Goal: Task Accomplishment & Management: Use online tool/utility

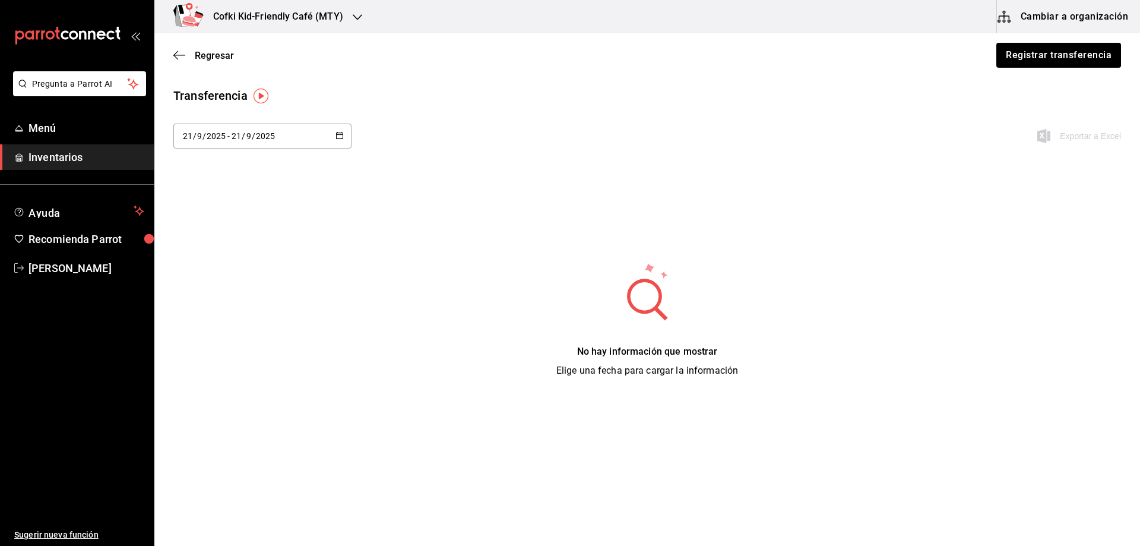
click at [764, 96] on div "Transferencia" at bounding box center [646, 96] width 947 height 18
click at [63, 149] on span "Inventarios" at bounding box center [86, 157] width 116 height 16
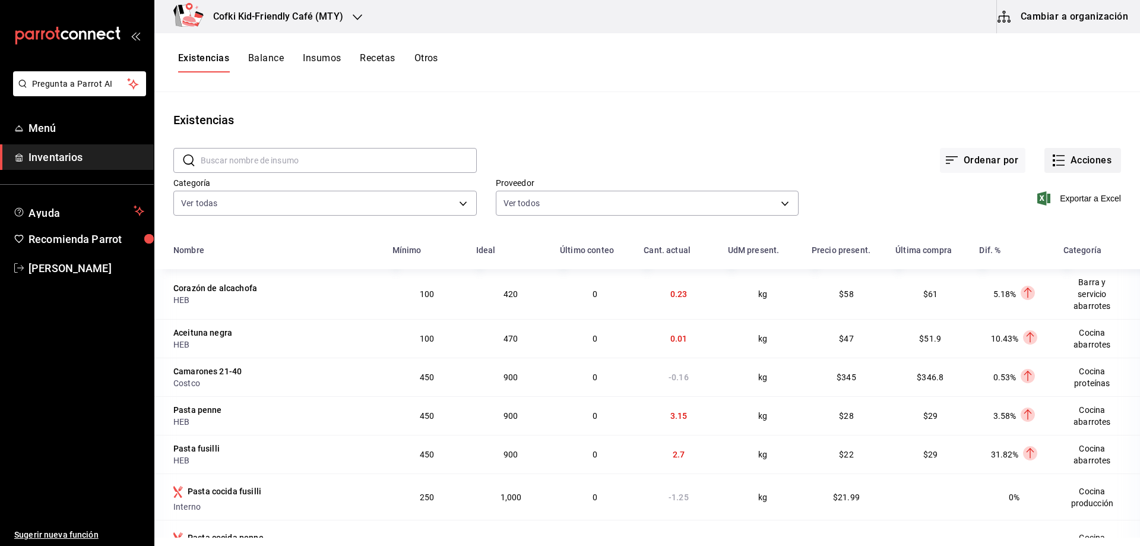
click at [1077, 163] on button "Acciones" at bounding box center [1082, 160] width 77 height 25
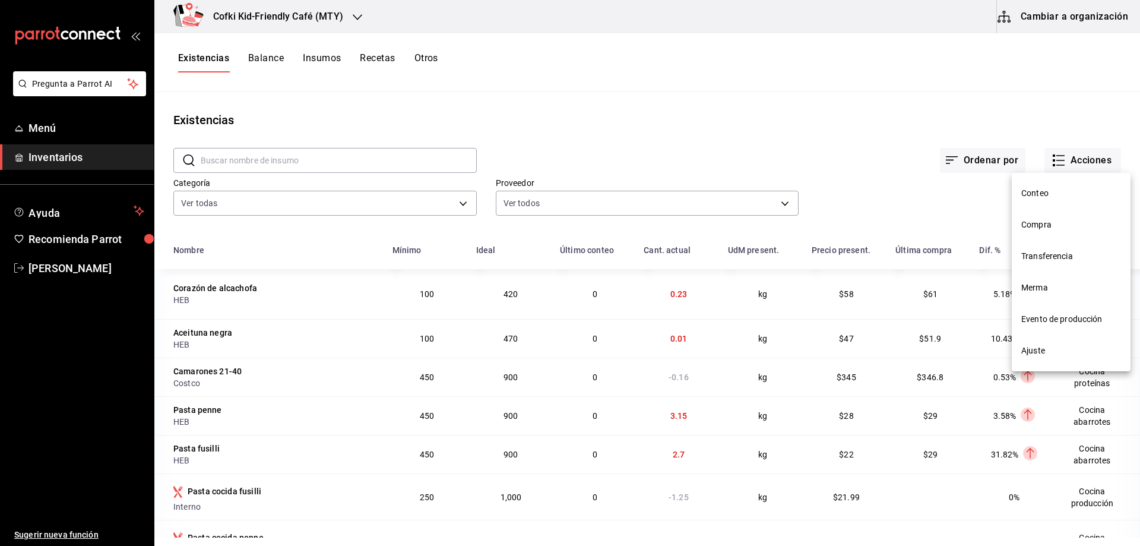
click at [1062, 195] on span "Conteo" at bounding box center [1071, 193] width 100 height 12
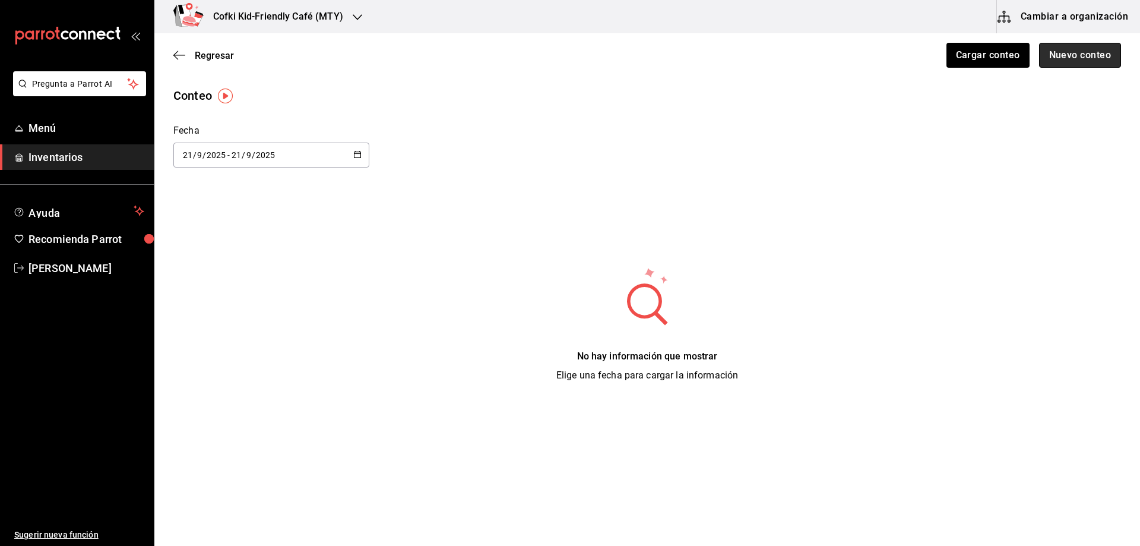
click at [1075, 58] on button "Nuevo conteo" at bounding box center [1080, 55] width 83 height 25
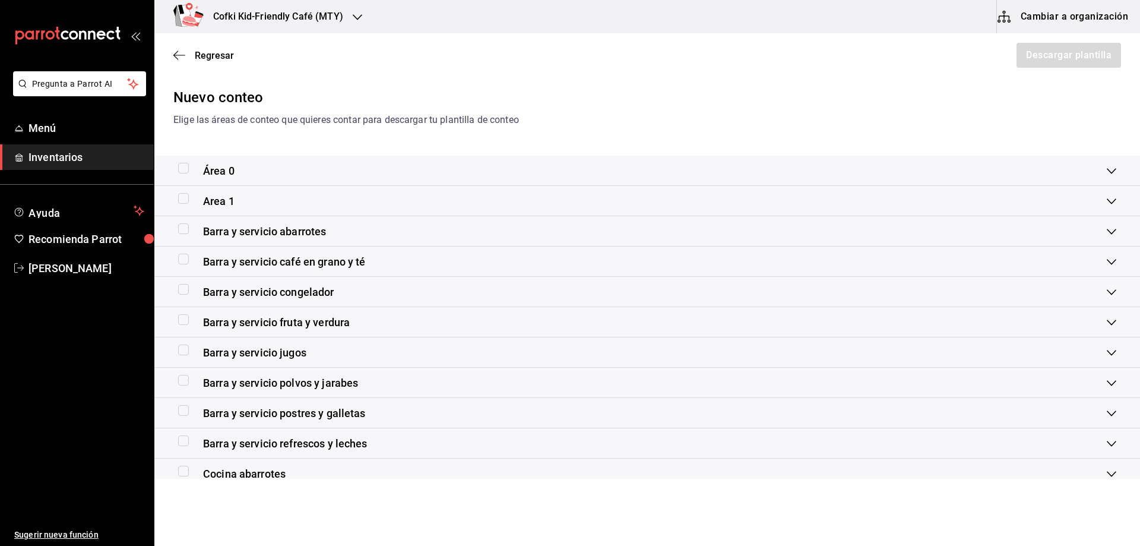
scroll to position [59, 0]
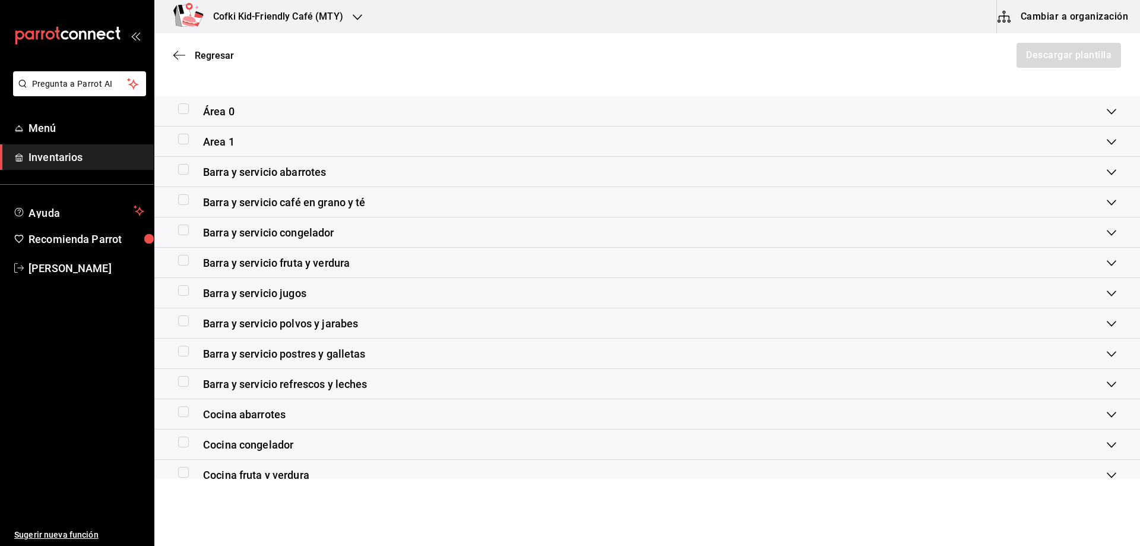
click at [186, 296] on div "Barra y servicio jugos" at bounding box center [242, 293] width 128 height 16
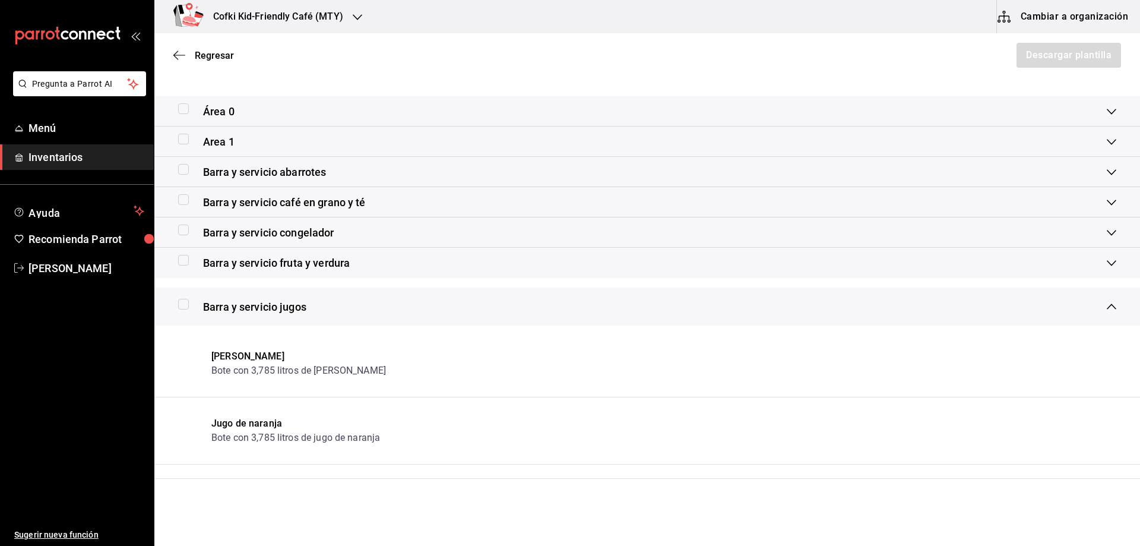
click at [188, 300] on input "checkbox" at bounding box center [183, 304] width 11 height 11
checkbox input "true"
click at [1065, 60] on button "Descargar plantilla" at bounding box center [1068, 55] width 106 height 25
click at [383, 280] on div "Área 0 Area 1 Fabuloso Bidon con 20 litros Gel anti bacterial Galon de 4 litros…" at bounding box center [646, 453] width 985 height 715
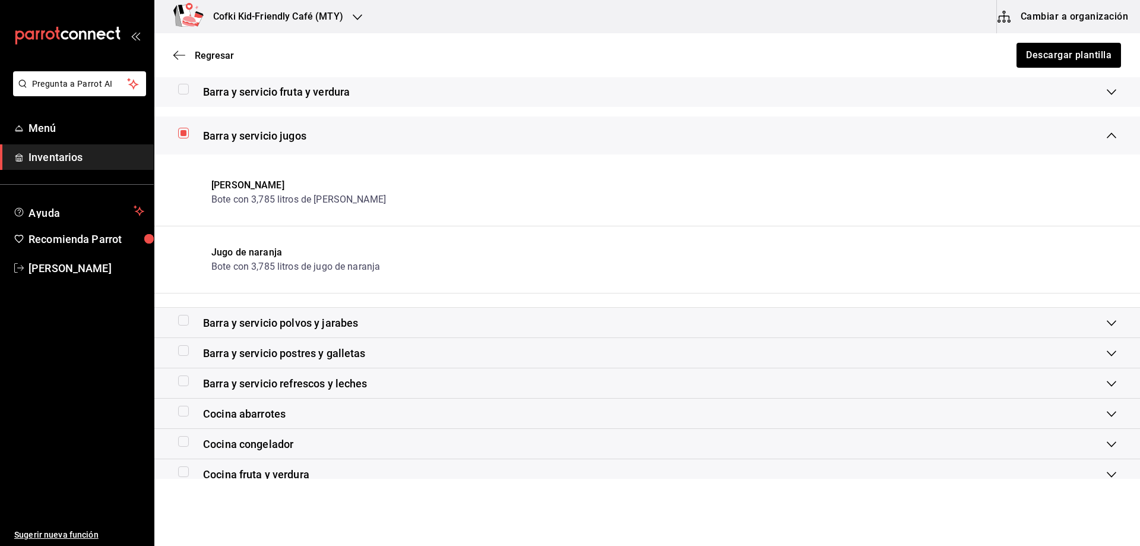
scroll to position [237, 0]
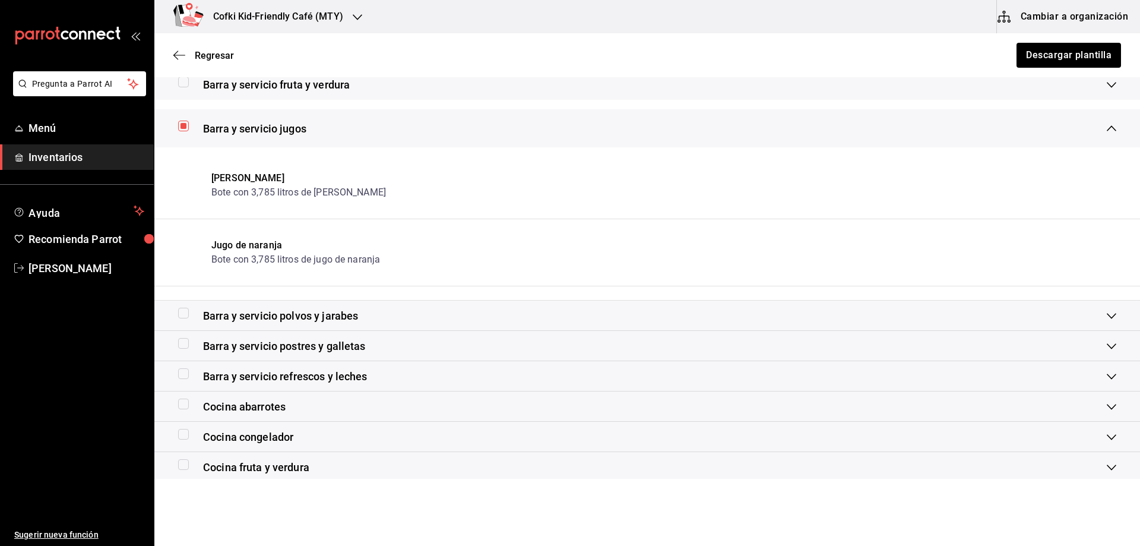
click at [229, 313] on span "Barra y servicio polvos y jarabes" at bounding box center [280, 315] width 155 height 16
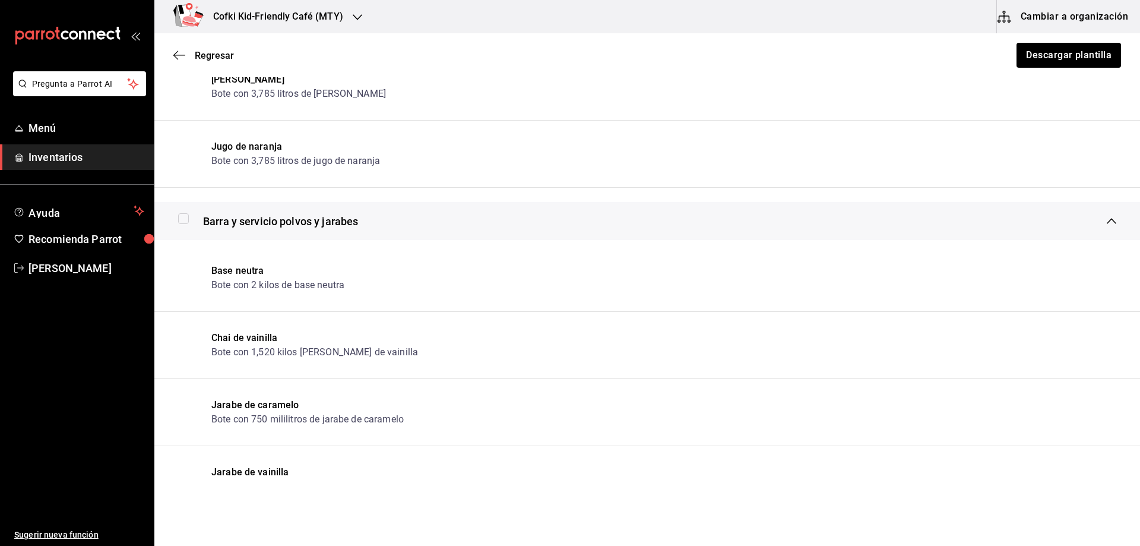
scroll to position [356, 0]
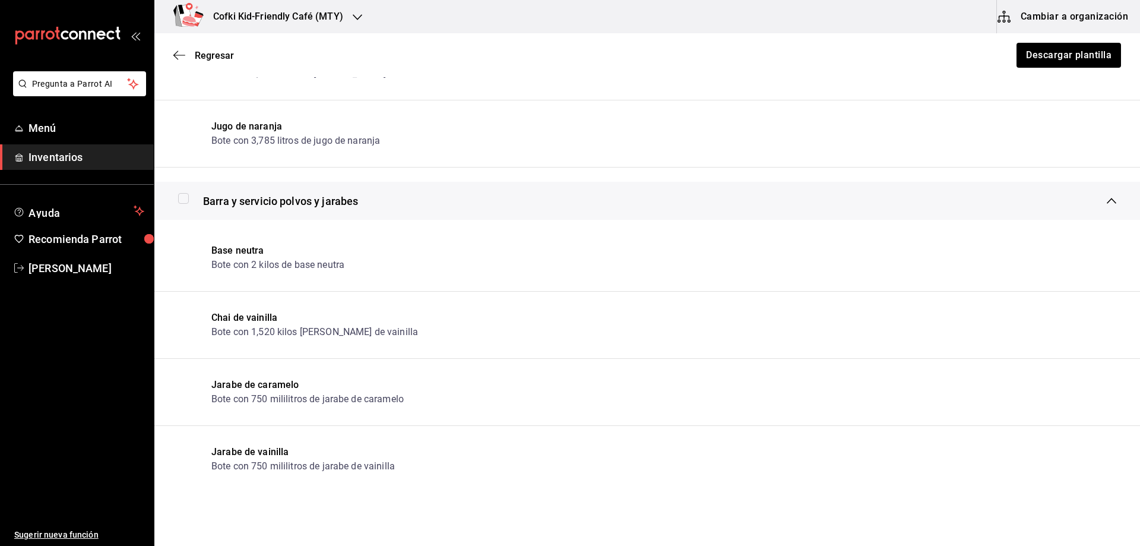
click at [182, 201] on input "checkbox" at bounding box center [183, 198] width 11 height 11
checkbox input "true"
click at [1035, 49] on button "Descargar plantilla" at bounding box center [1068, 55] width 106 height 25
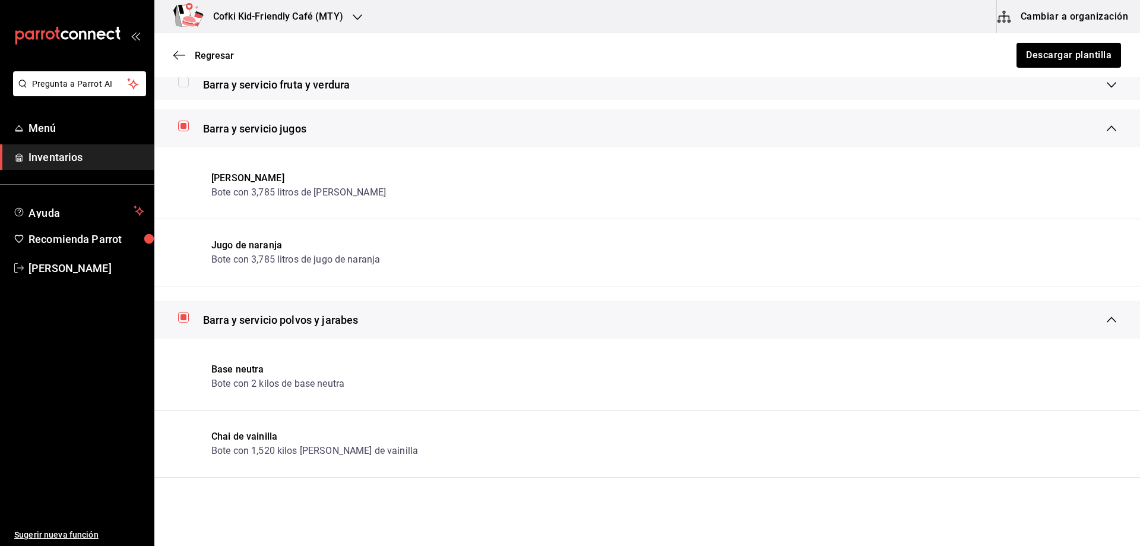
click at [182, 129] on input "checkbox" at bounding box center [183, 126] width 11 height 11
checkbox input "false"
click at [1071, 53] on button "Descargar plantilla" at bounding box center [1068, 55] width 106 height 25
click at [180, 317] on input "checkbox" at bounding box center [183, 317] width 11 height 11
checkbox input "false"
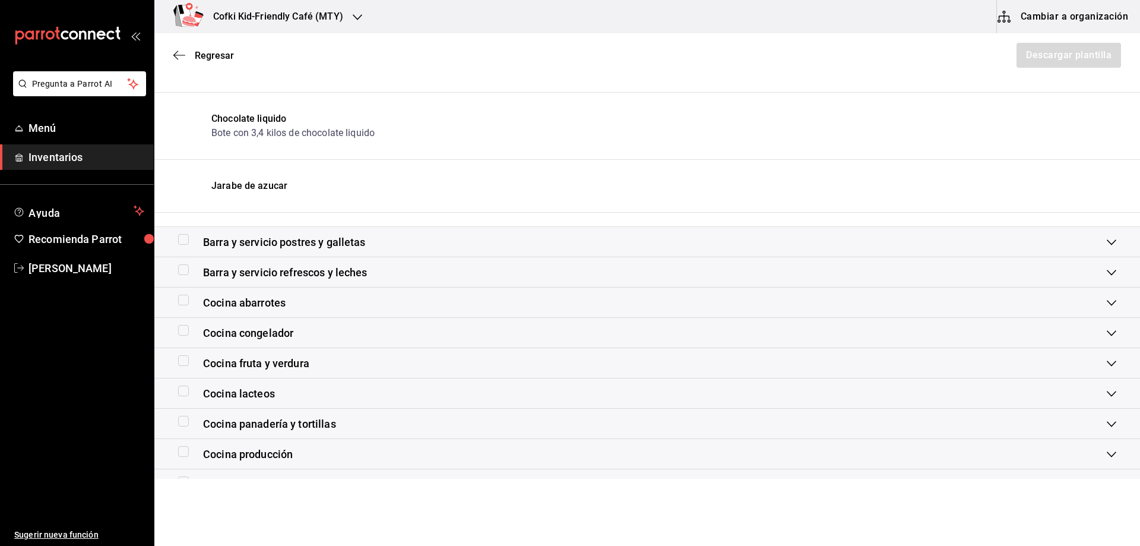
scroll to position [979, 0]
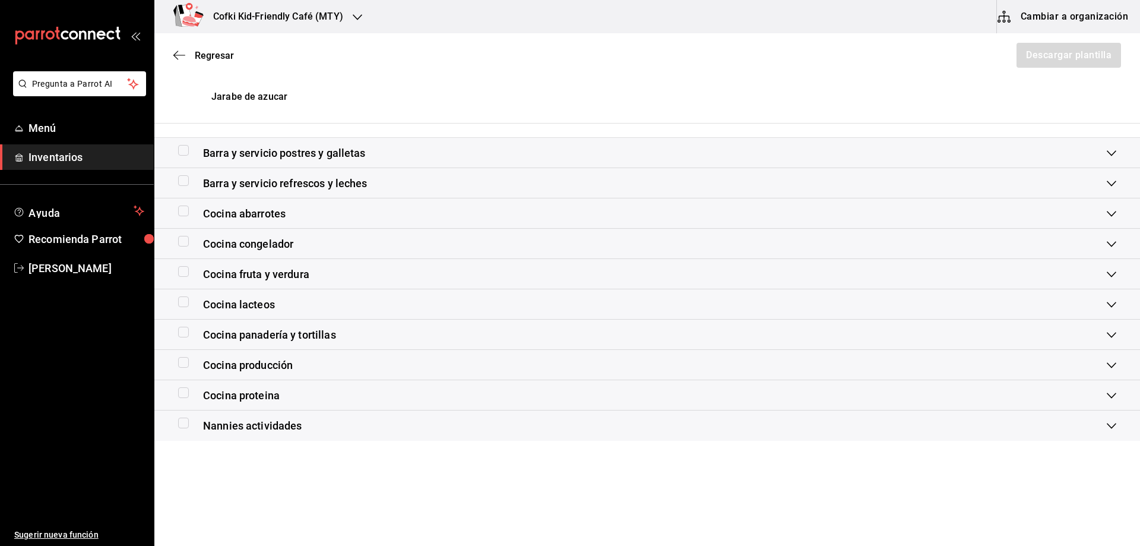
click at [221, 421] on span "Nannies actividades" at bounding box center [252, 425] width 99 height 16
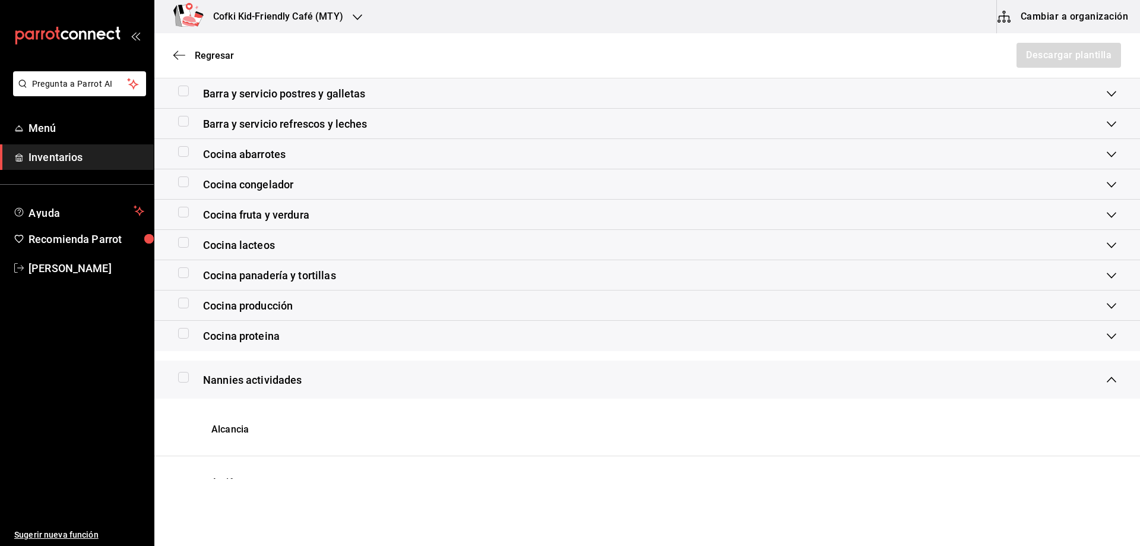
click at [186, 382] on input "checkbox" at bounding box center [183, 377] width 11 height 11
click at [1060, 55] on button "Descargar plantilla" at bounding box center [1068, 55] width 106 height 25
click at [188, 379] on input "checkbox" at bounding box center [183, 377] width 11 height 11
checkbox input "false"
click at [98, 143] on ul "Menú Inventarios" at bounding box center [77, 142] width 154 height 55
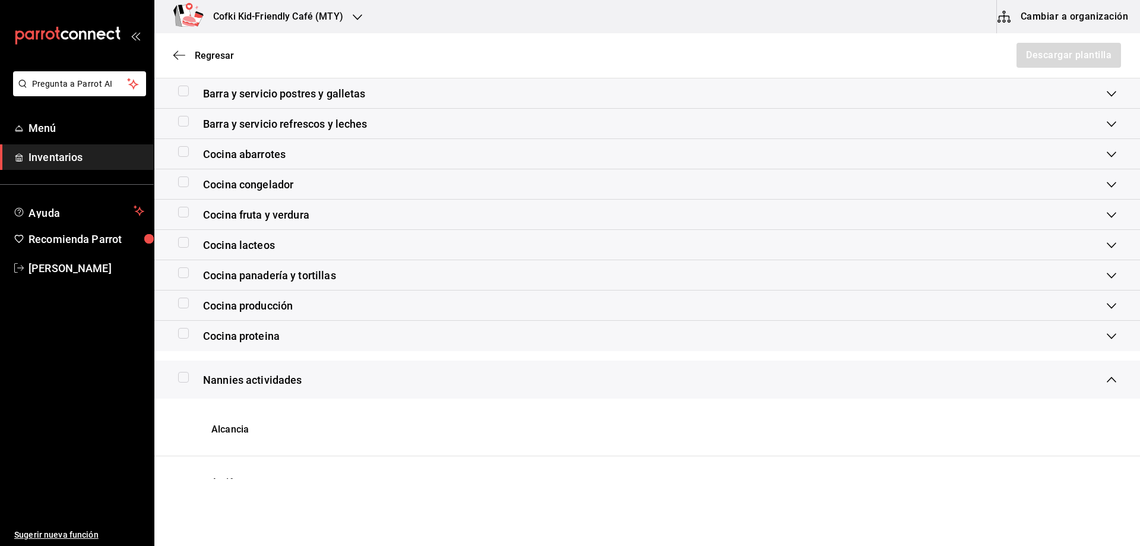
click at [100, 151] on span "Inventarios" at bounding box center [86, 157] width 116 height 16
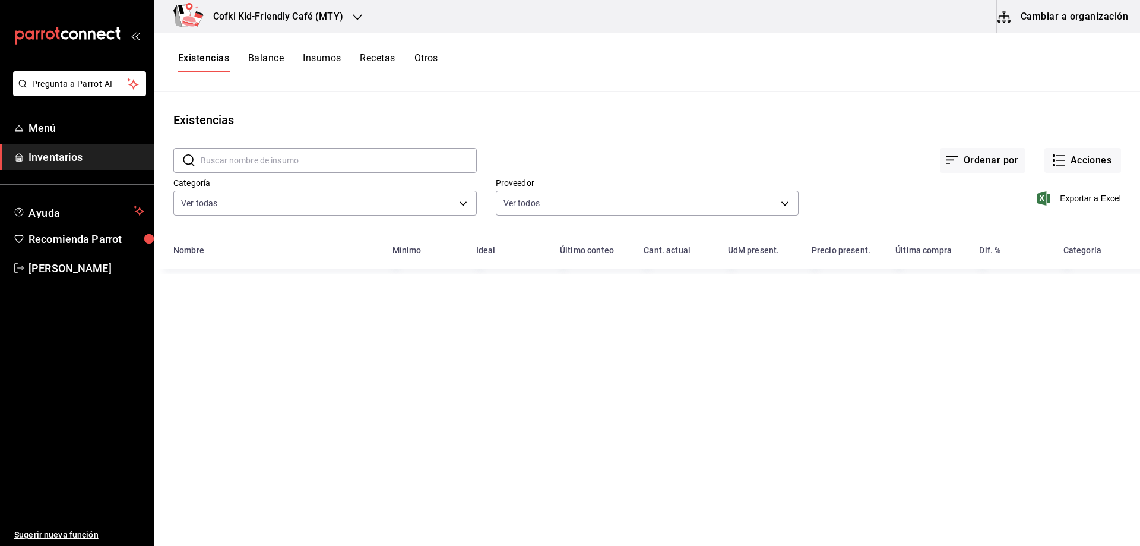
click at [238, 163] on input "text" at bounding box center [339, 160] width 276 height 24
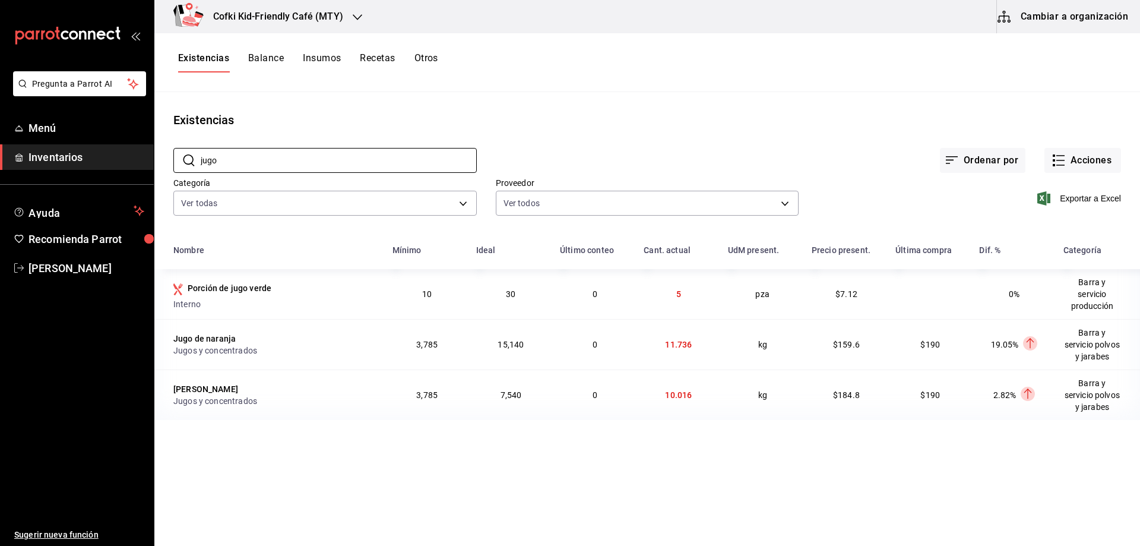
type input "jugo"
click at [584, 479] on main "Existencias ​ jugo ​ Ordenar por Acciones Categoría Ver todas 4c1c7c43-2959-471…" at bounding box center [646, 314] width 985 height 445
drag, startPoint x: 543, startPoint y: 87, endPoint x: 560, endPoint y: 88, distance: 16.7
click at [543, 87] on div "Existencias Balance Insumos Recetas Otros" at bounding box center [646, 62] width 985 height 59
click at [1073, 165] on button "Acciones" at bounding box center [1082, 160] width 77 height 25
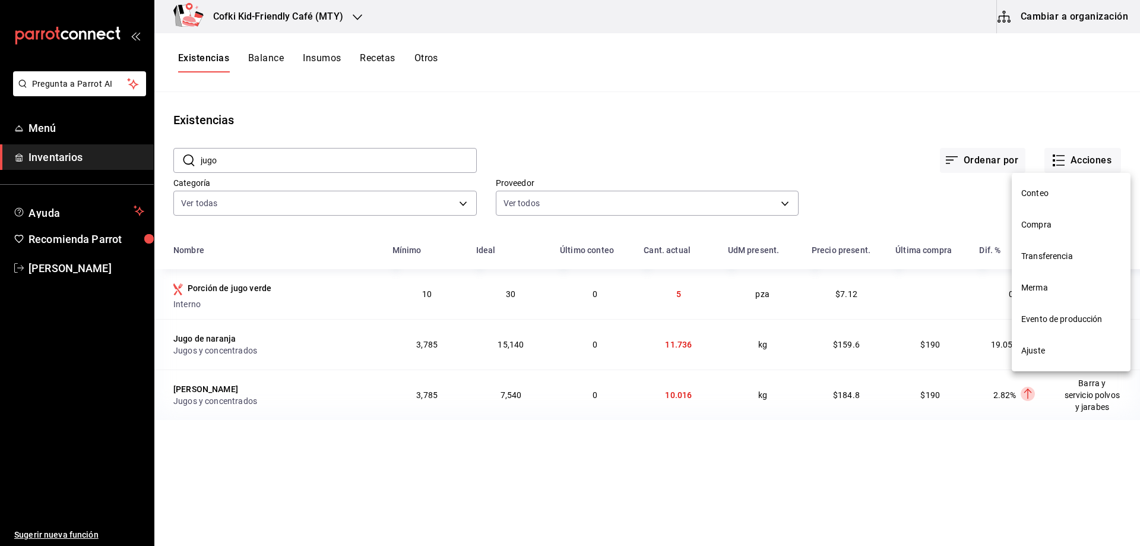
click at [1075, 196] on span "Conteo" at bounding box center [1071, 193] width 100 height 12
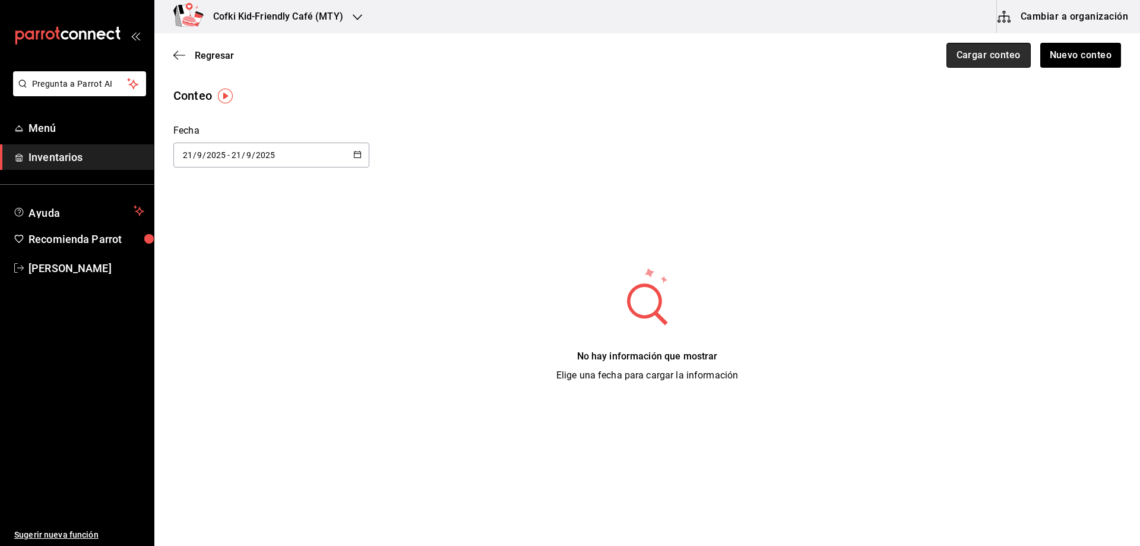
click at [978, 53] on button "Cargar conteo" at bounding box center [988, 55] width 84 height 25
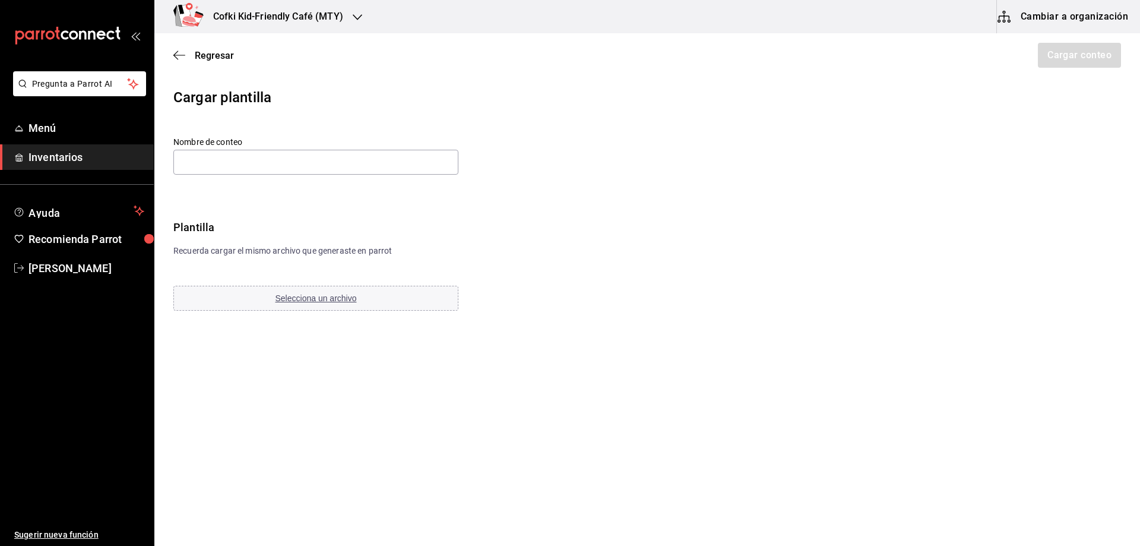
click at [338, 15] on h3 "Cofki Kid-Friendly Café (MTY)" at bounding box center [273, 16] width 139 height 14
click at [402, 77] on div at bounding box center [570, 273] width 1140 height 546
click at [313, 290] on button "Selecciona un archivo" at bounding box center [315, 298] width 285 height 25
click at [267, 170] on input "text" at bounding box center [315, 162] width 285 height 25
paste input "Barra y servicio jugos 21 09 25"
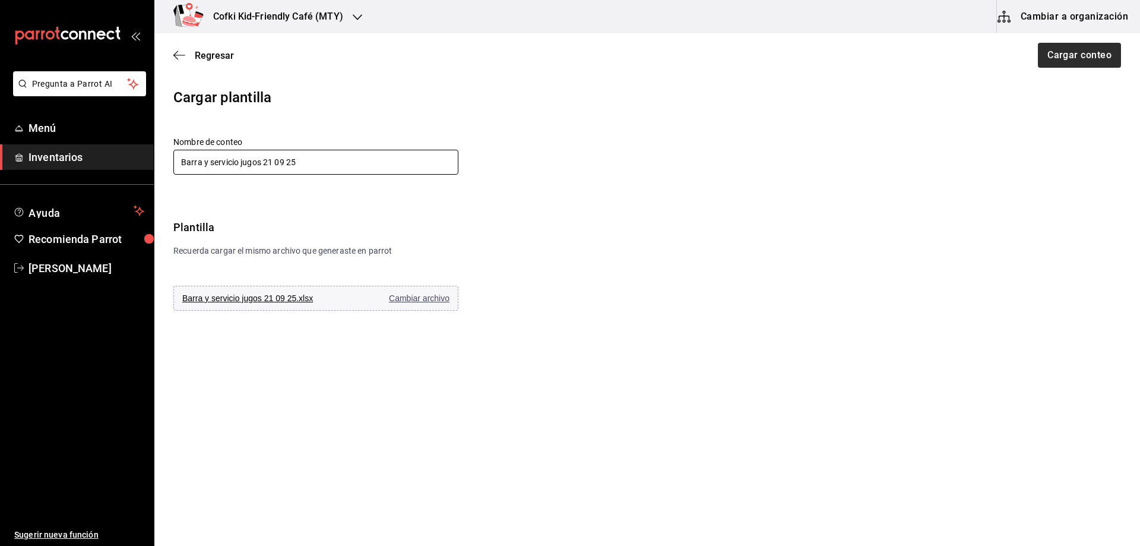
type input "Barra y servicio jugos 21 09 25"
click at [1107, 56] on button "Cargar conteo" at bounding box center [1078, 55] width 84 height 25
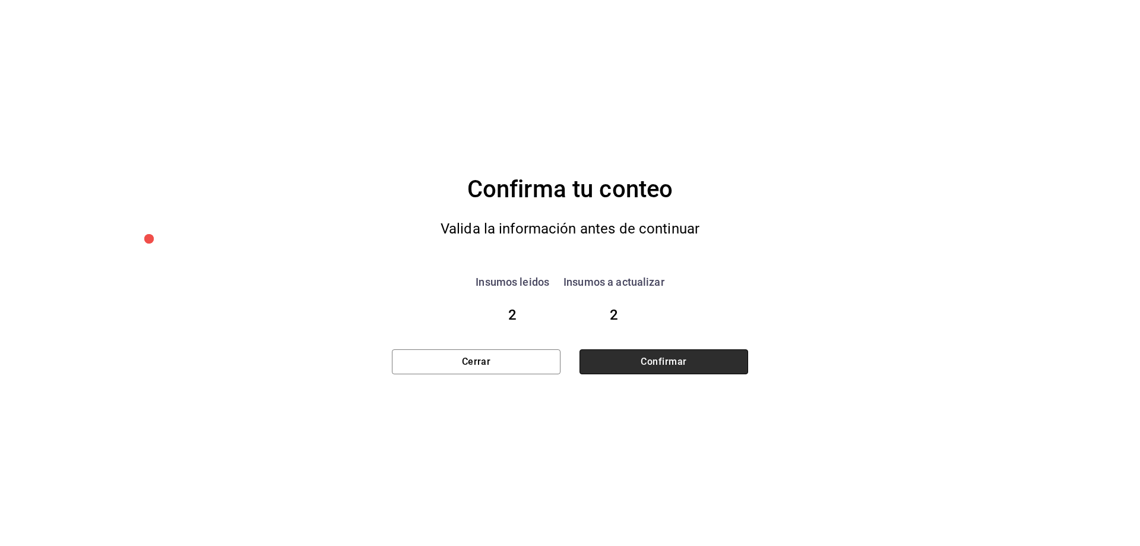
click at [598, 364] on button "Confirmar" at bounding box center [663, 361] width 169 height 25
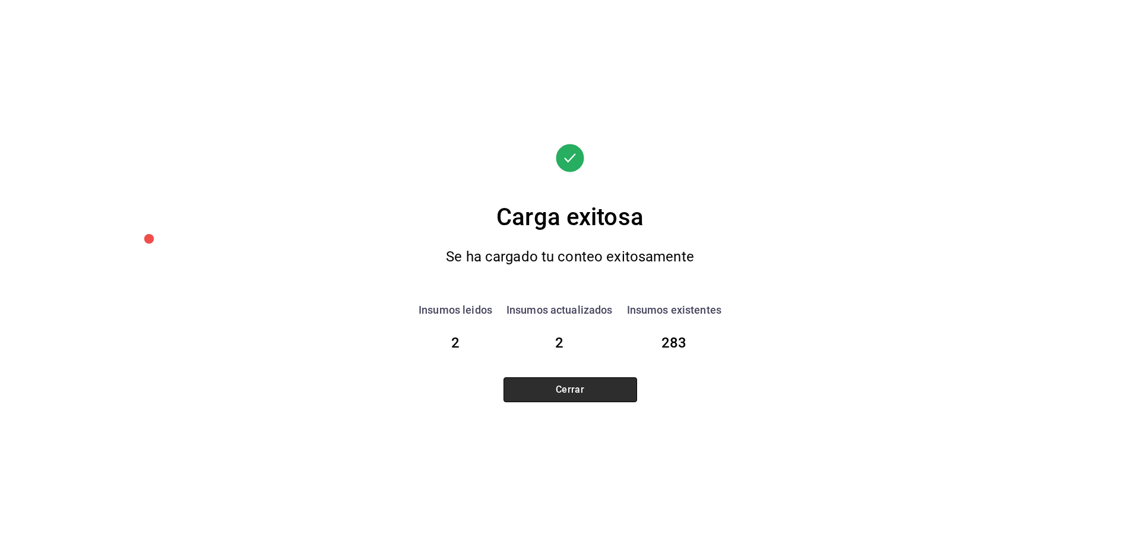
click at [585, 389] on button "Cerrar" at bounding box center [570, 389] width 134 height 25
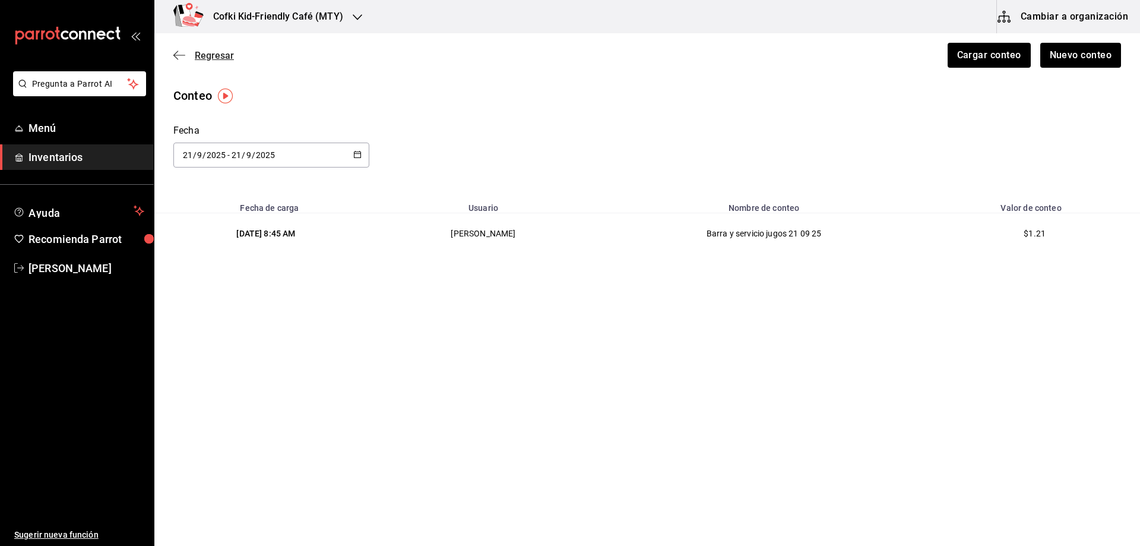
click at [187, 59] on span "Regresar" at bounding box center [203, 55] width 61 height 11
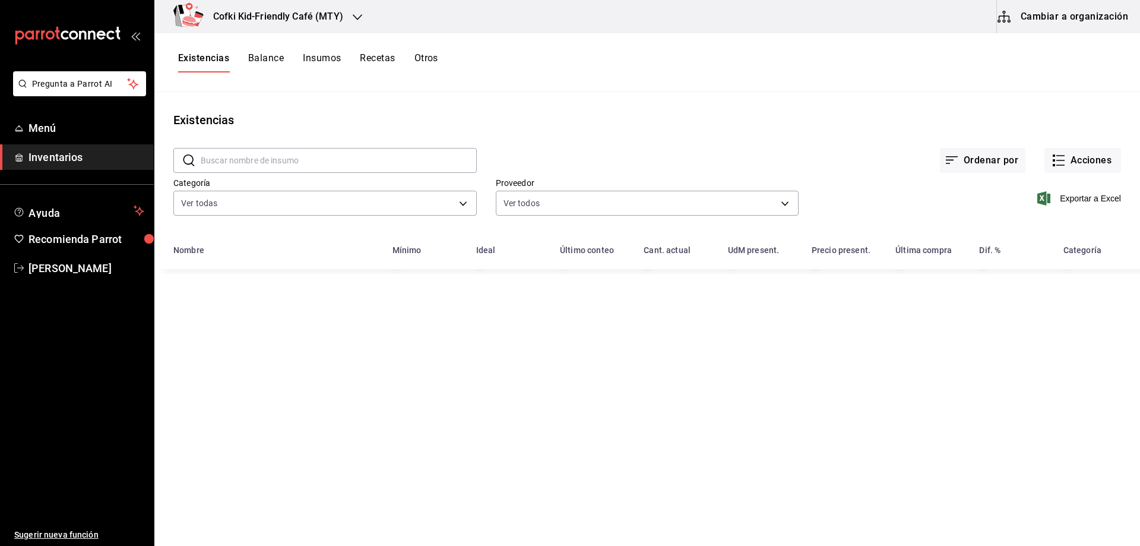
click at [267, 154] on input "text" at bounding box center [339, 160] width 276 height 24
drag, startPoint x: 265, startPoint y: 159, endPoint x: 172, endPoint y: 157, distance: 93.2
click at [172, 157] on div "​ alcancia ​" at bounding box center [315, 151] width 322 height 44
drag, startPoint x: 376, startPoint y: 163, endPoint x: 145, endPoint y: 168, distance: 231.0
click at [145, 168] on div "Pregunta a Parrot AI Menú Inventarios Ayuda Recomienda Parrot [PERSON_NAME] Sug…" at bounding box center [570, 268] width 1140 height 537
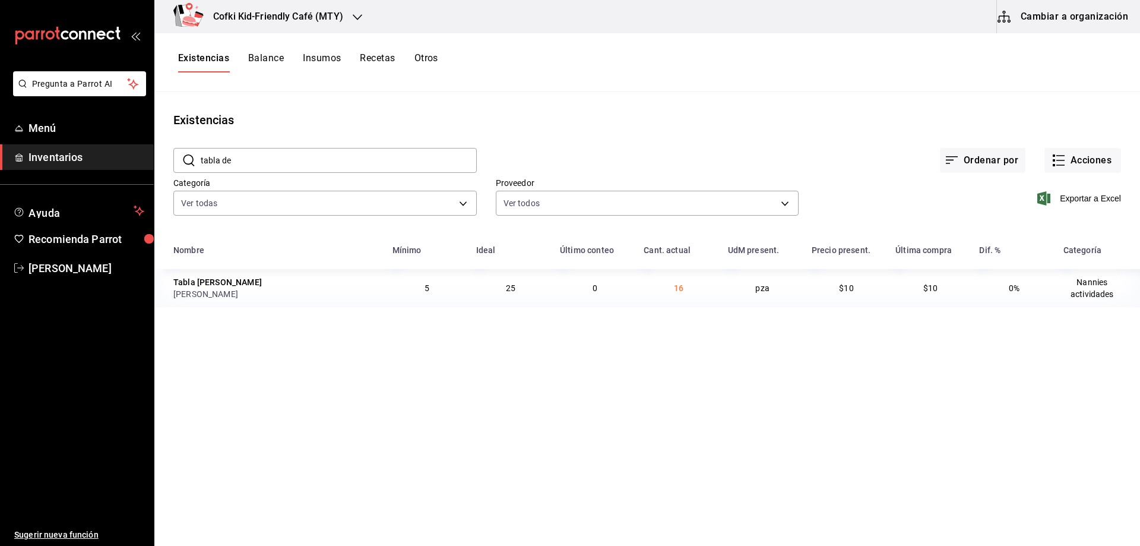
drag, startPoint x: 347, startPoint y: 157, endPoint x: 223, endPoint y: 161, distance: 124.1
click at [223, 160] on input "tabla de" at bounding box center [339, 160] width 276 height 24
click at [224, 165] on input "tabla de" at bounding box center [339, 160] width 276 height 24
drag, startPoint x: 239, startPoint y: 154, endPoint x: 85, endPoint y: 153, distance: 153.2
click at [85, 153] on div "Pregunta a Parrot AI Menú Inventarios Ayuda Recomienda Parrot [PERSON_NAME] Sug…" at bounding box center [570, 268] width 1140 height 537
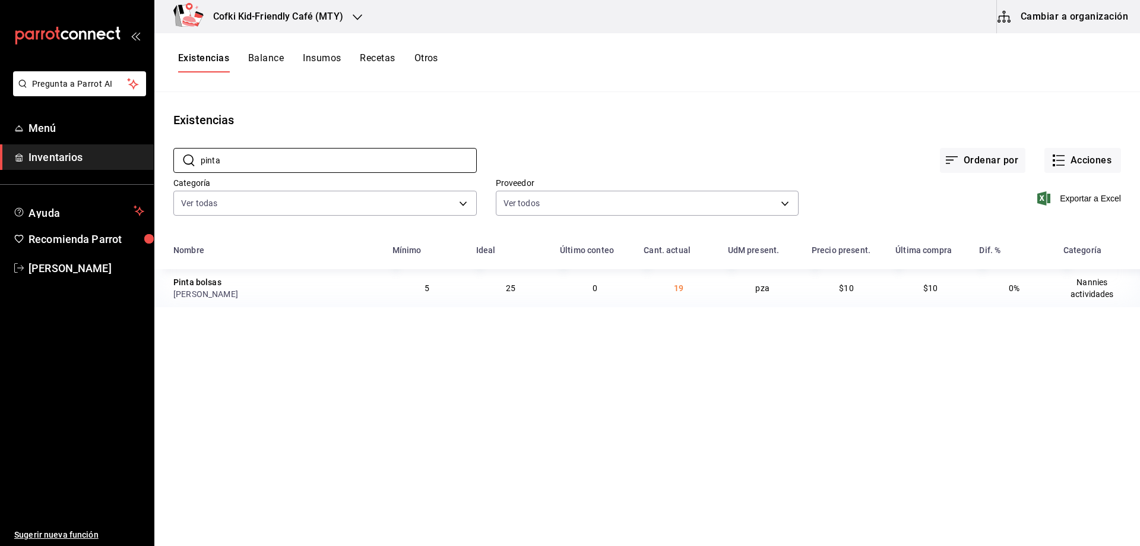
type input "pinta"
click at [586, 364] on main "Existencias ​ pinta ​ Ordenar por Acciones Categoría Ver todas 4c1c7c43-2959-47…" at bounding box center [646, 314] width 985 height 445
click at [1061, 161] on icon "button" at bounding box center [1058, 160] width 14 height 14
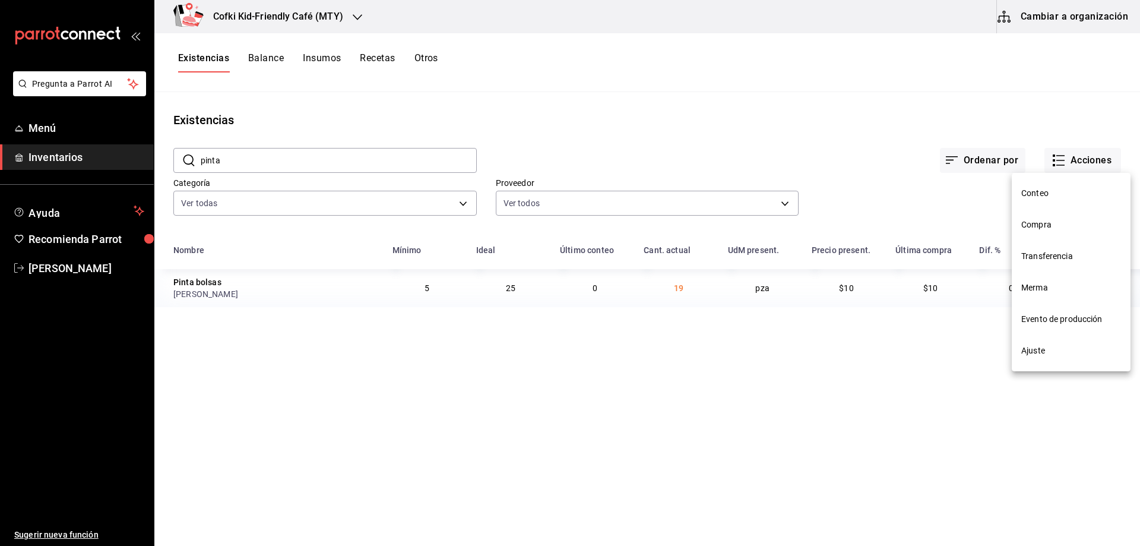
click at [1051, 196] on span "Conteo" at bounding box center [1071, 193] width 100 height 12
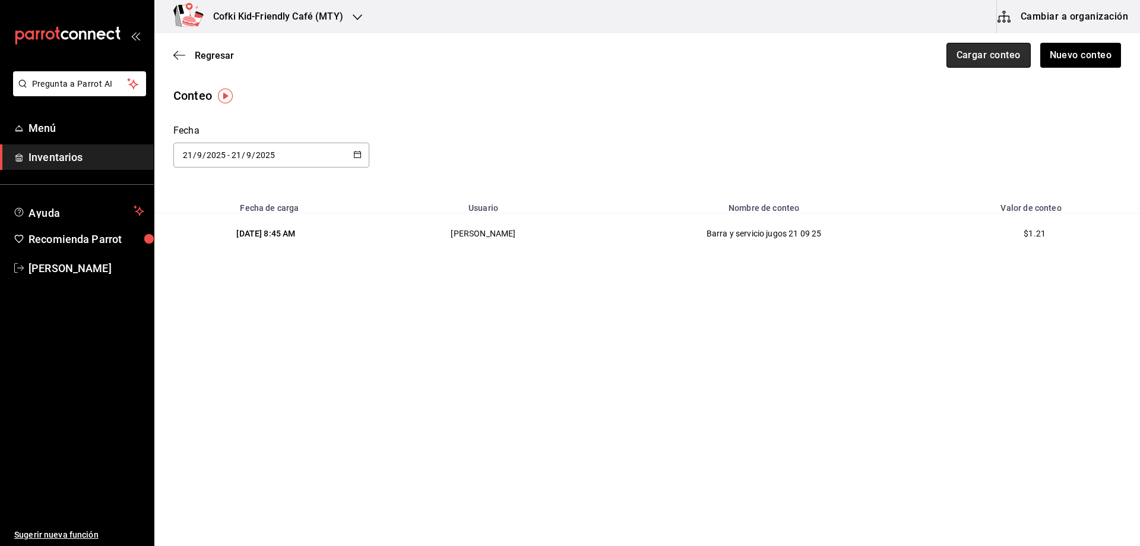
click at [990, 56] on button "Cargar conteo" at bounding box center [988, 55] width 84 height 25
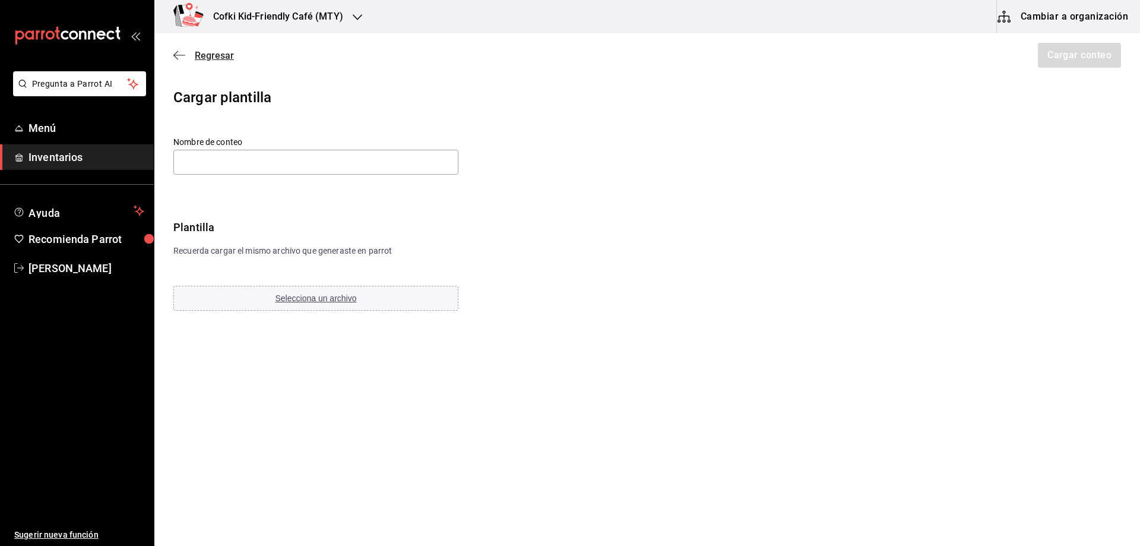
click at [195, 53] on span "Regresar" at bounding box center [214, 55] width 39 height 11
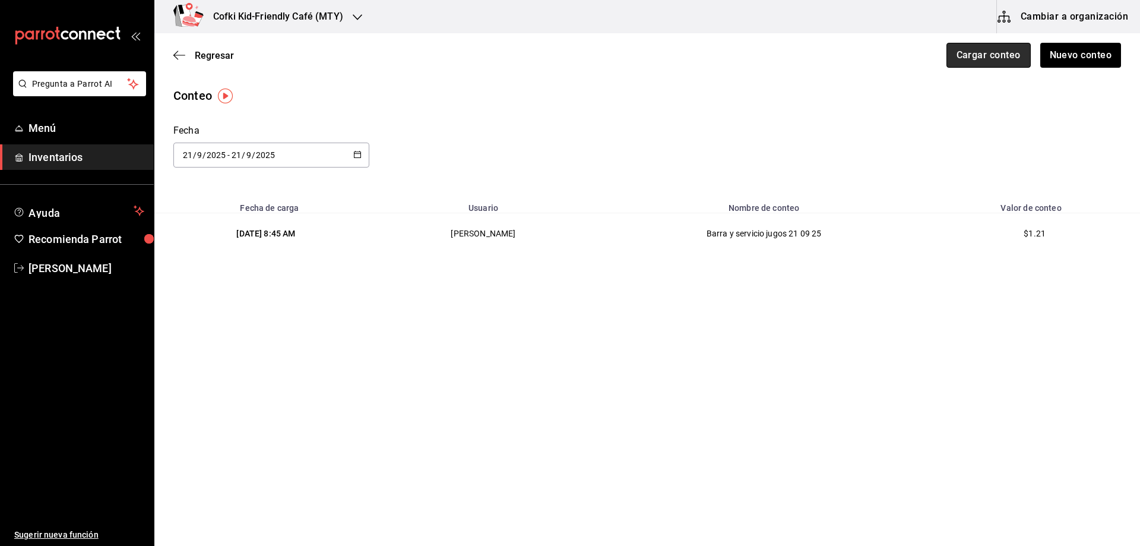
click at [1004, 53] on button "Cargar conteo" at bounding box center [988, 55] width 84 height 25
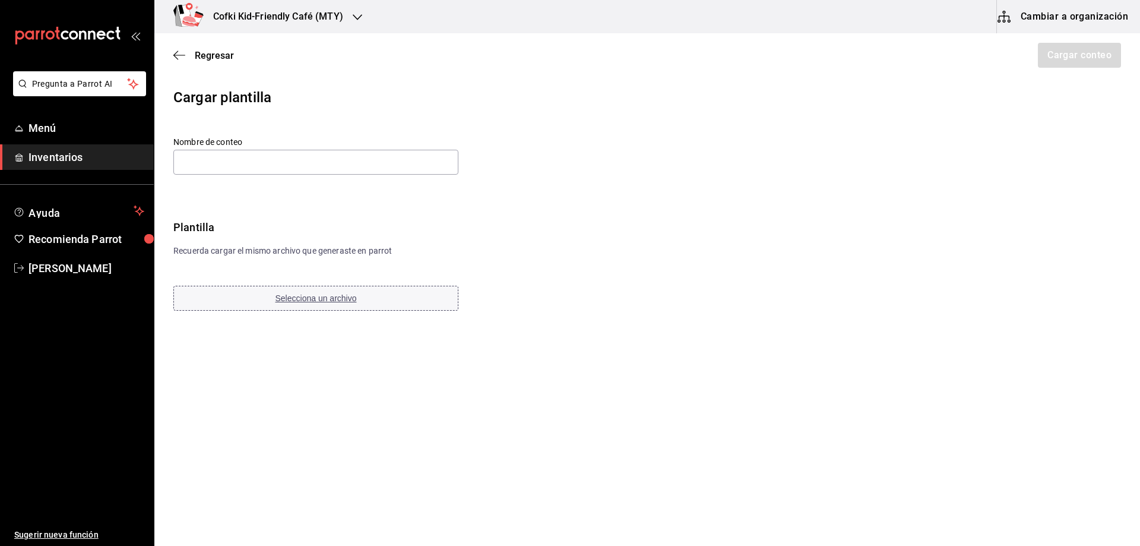
click at [372, 310] on button "Selecciona un archivo" at bounding box center [315, 298] width 285 height 25
click at [267, 164] on input "text" at bounding box center [315, 162] width 285 height 25
paste input "Actividades nannies 21 09 25"
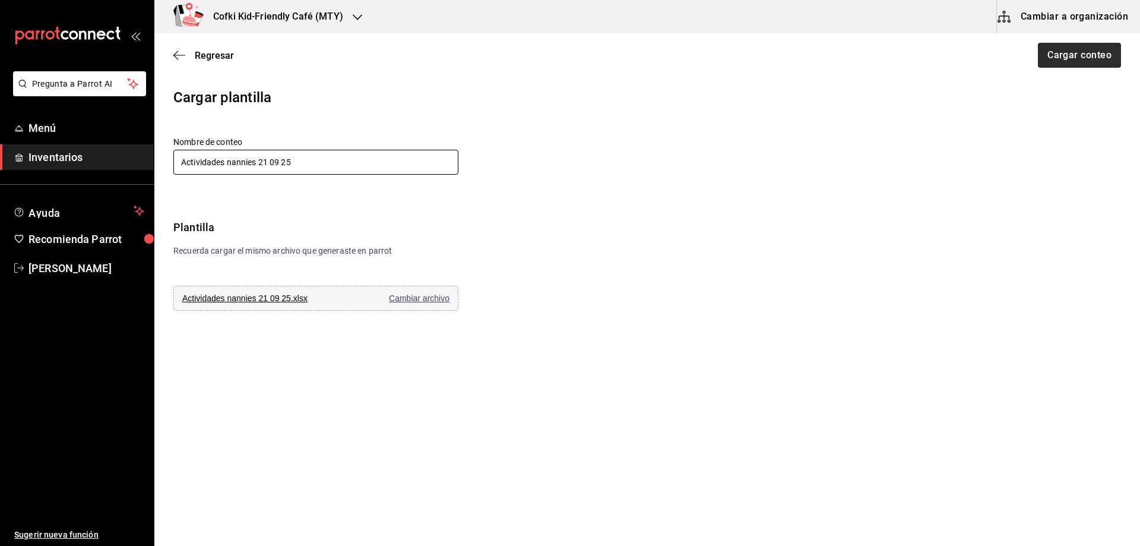
type input "Actividades nannies 21 09 25"
click at [1076, 65] on button "Cargar conteo" at bounding box center [1078, 55] width 84 height 25
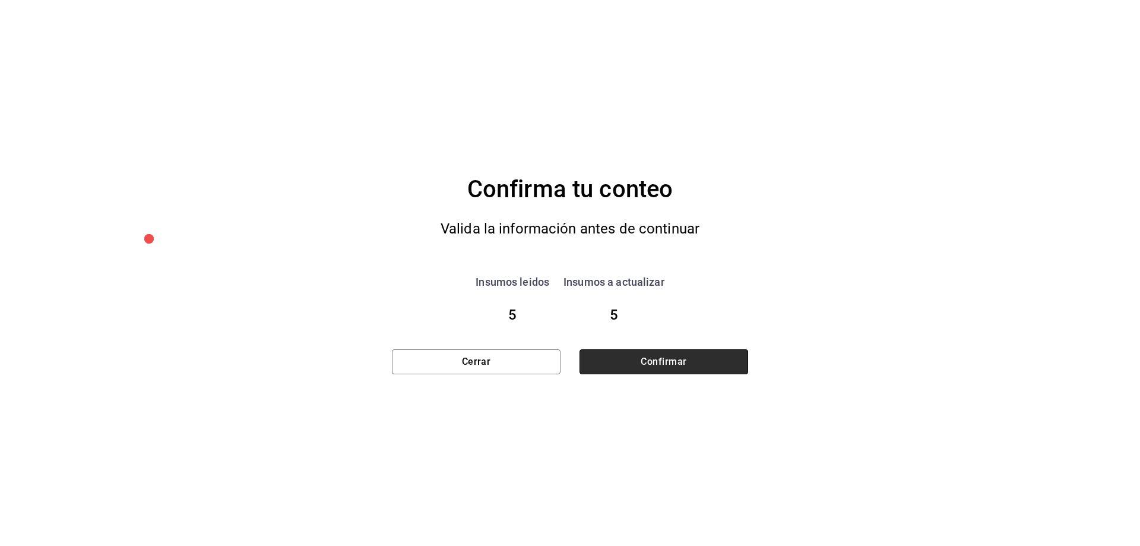
click at [626, 351] on button "Confirmar" at bounding box center [663, 361] width 169 height 25
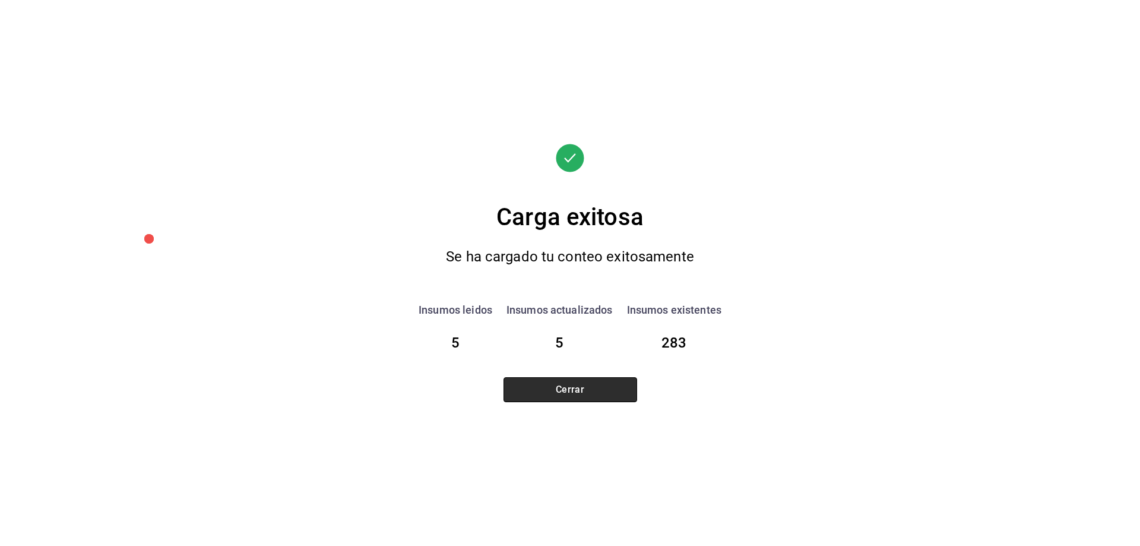
click at [597, 389] on button "Cerrar" at bounding box center [570, 389] width 134 height 25
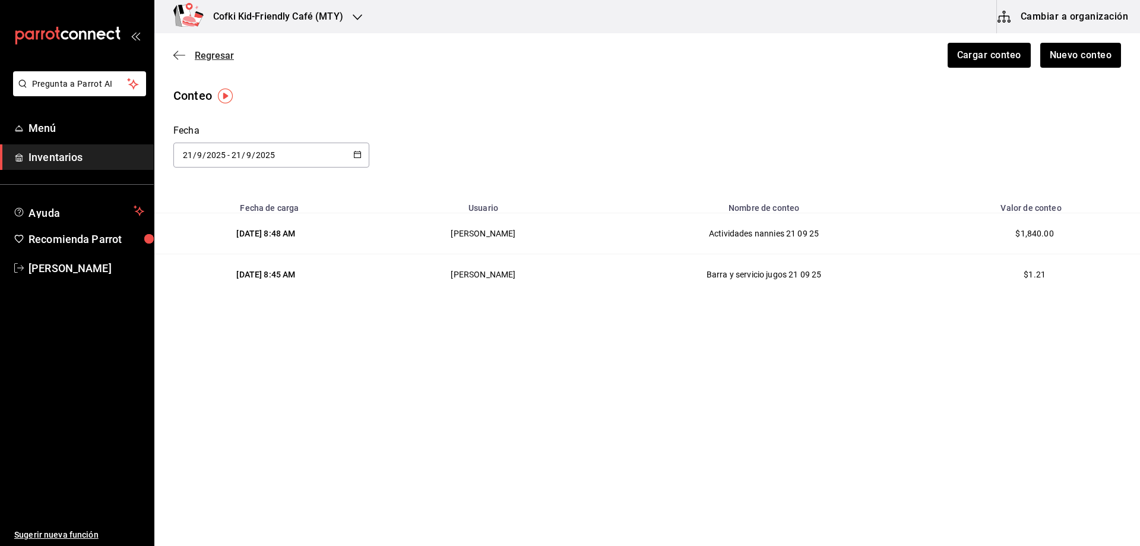
click at [207, 55] on span "Regresar" at bounding box center [214, 55] width 39 height 11
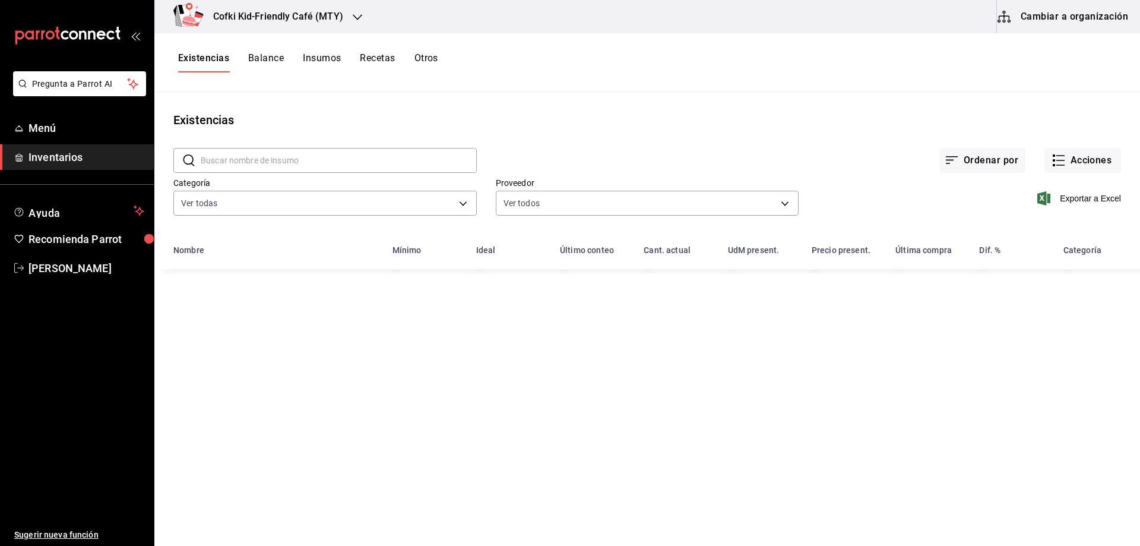
click at [299, 159] on input "text" at bounding box center [339, 160] width 276 height 24
drag, startPoint x: 275, startPoint y: 164, endPoint x: 105, endPoint y: 164, distance: 170.4
click at [105, 164] on div "Pregunta a Parrot AI Menú Inventarios Ayuda Recomienda Parrot [PERSON_NAME] Sug…" at bounding box center [570, 268] width 1140 height 537
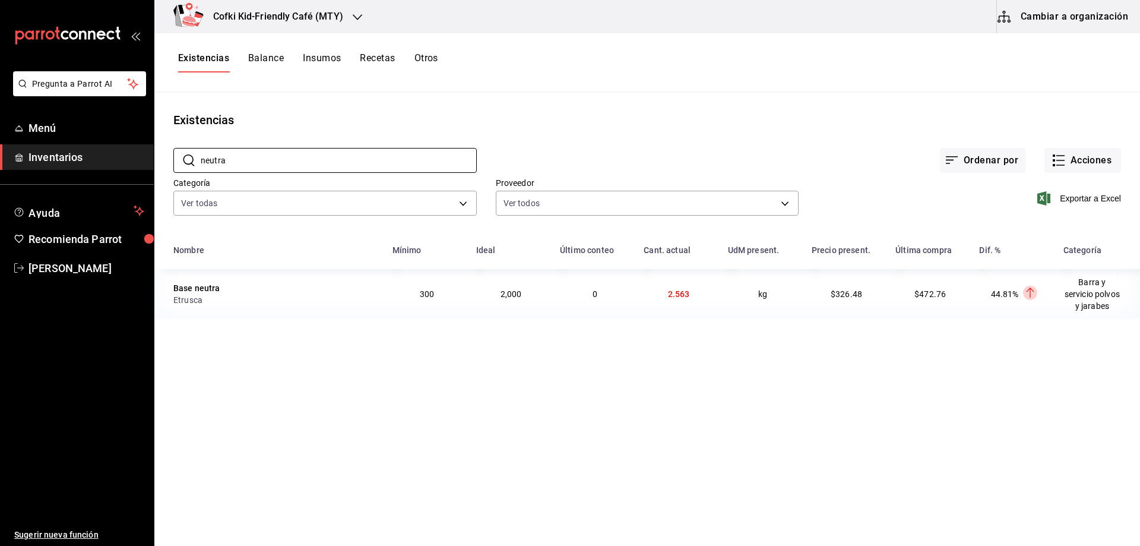
drag, startPoint x: 206, startPoint y: 168, endPoint x: 166, endPoint y: 168, distance: 39.8
click at [166, 168] on div "​ neutra ​ Ordenar por Acciones Categoría Ver todas 4c1c7c43-2959-4713-a3b9-c4f…" at bounding box center [646, 183] width 985 height 109
drag, startPoint x: 423, startPoint y: 167, endPoint x: 130, endPoint y: 173, distance: 292.7
click at [130, 173] on div "Pregunta a Parrot AI Menú Inventarios Ayuda Recomienda Parrot [PERSON_NAME] Sug…" at bounding box center [570, 268] width 1140 height 537
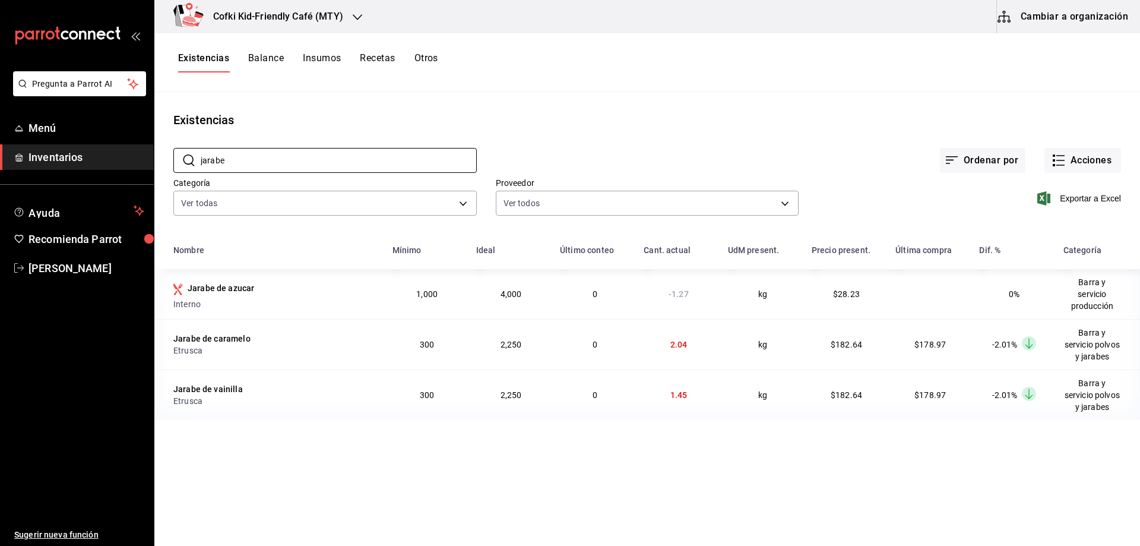
drag, startPoint x: 229, startPoint y: 160, endPoint x: 167, endPoint y: 161, distance: 62.3
click at [167, 161] on div "​ jarabe ​ Ordenar por Acciones Categoría Ver todas 4c1c7c43-2959-4713-a3b9-c4f…" at bounding box center [646, 183] width 985 height 109
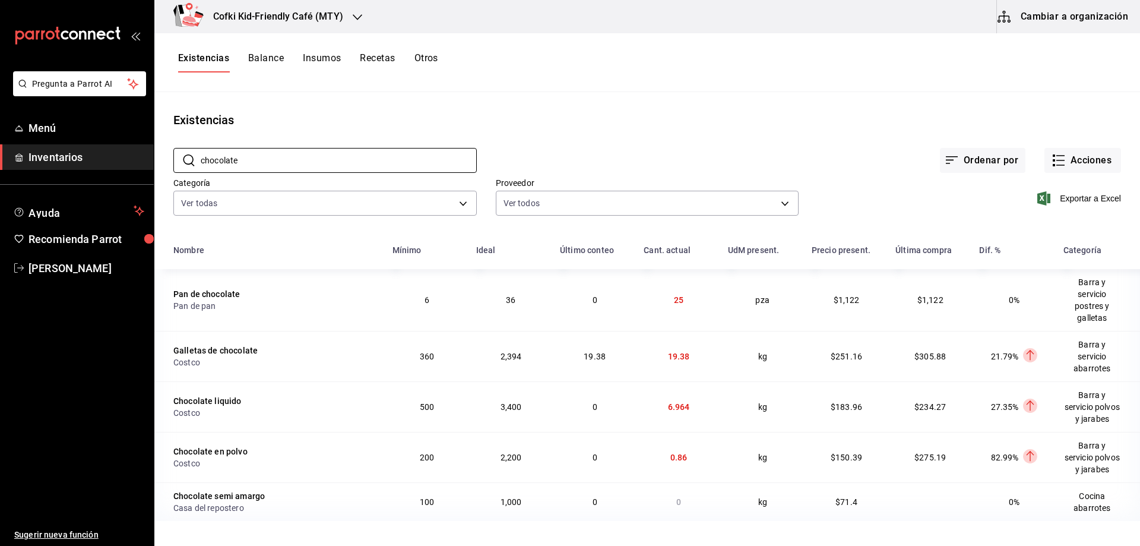
drag, startPoint x: 256, startPoint y: 165, endPoint x: 164, endPoint y: 163, distance: 92.6
click at [164, 163] on div "​ chocolate ​ Ordenar por Acciones Categoría Ver todas 4c1c7c43-2959-4713-a3b9-…" at bounding box center [646, 183] width 985 height 109
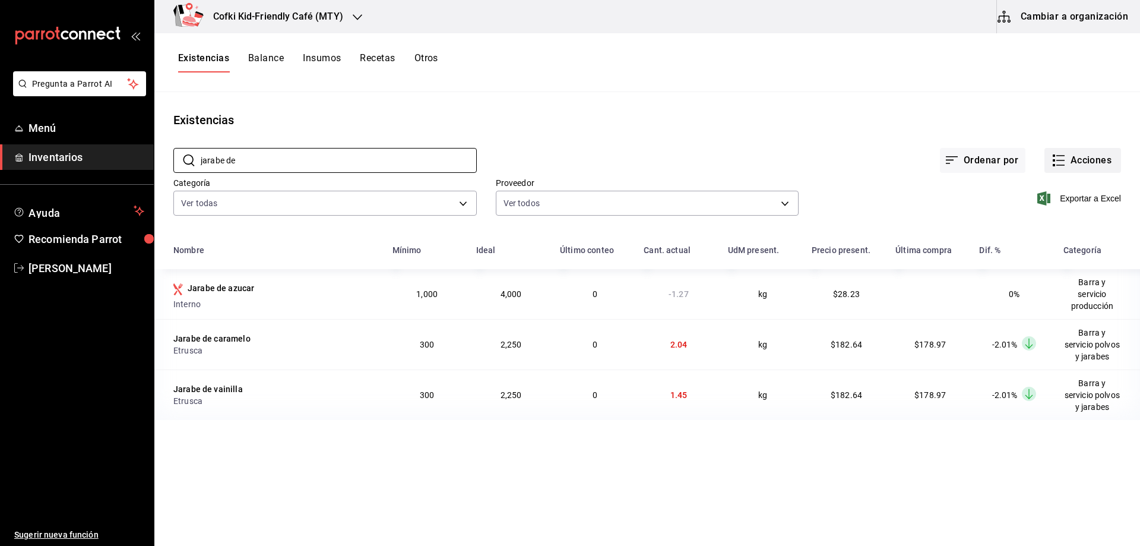
type input "jarabe de"
click at [1077, 158] on button "Acciones" at bounding box center [1082, 160] width 77 height 25
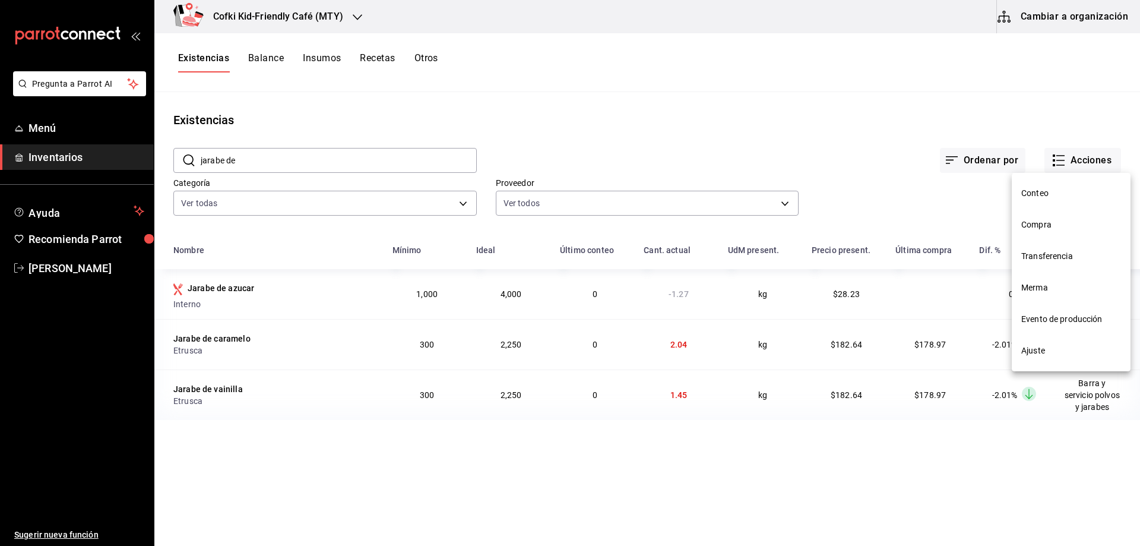
click at [1052, 194] on span "Conteo" at bounding box center [1071, 193] width 100 height 12
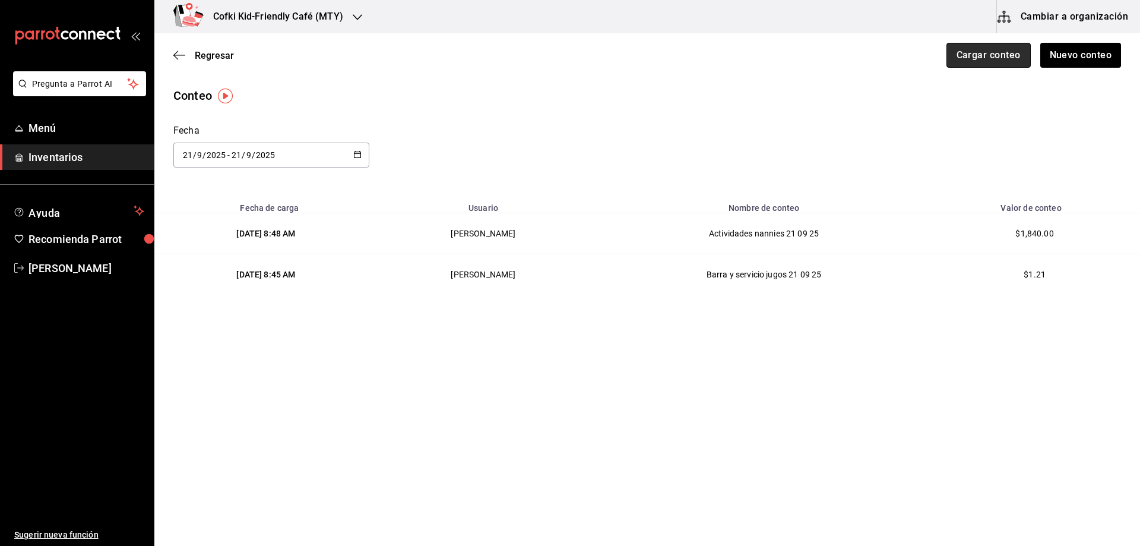
click at [979, 58] on button "Cargar conteo" at bounding box center [988, 55] width 84 height 25
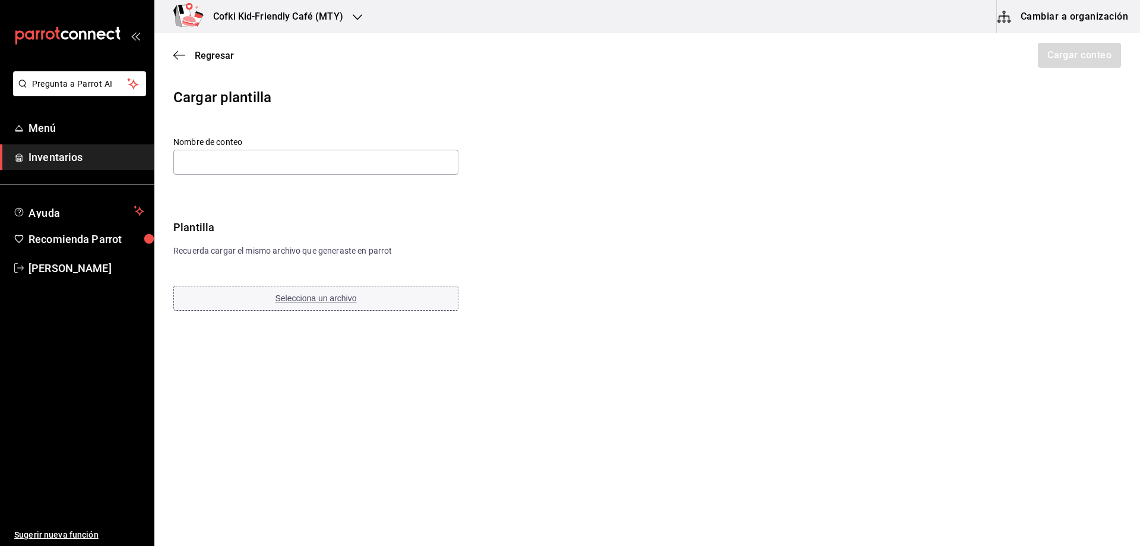
click at [383, 305] on button "Selecciona un archivo" at bounding box center [315, 298] width 285 height 25
click at [256, 175] on div "Nombre de conteo" at bounding box center [344, 157] width 342 height 40
click at [259, 167] on input "text" at bounding box center [315, 162] width 285 height 25
paste input "Barra y servicio polvos y jarabes 21 09 25"
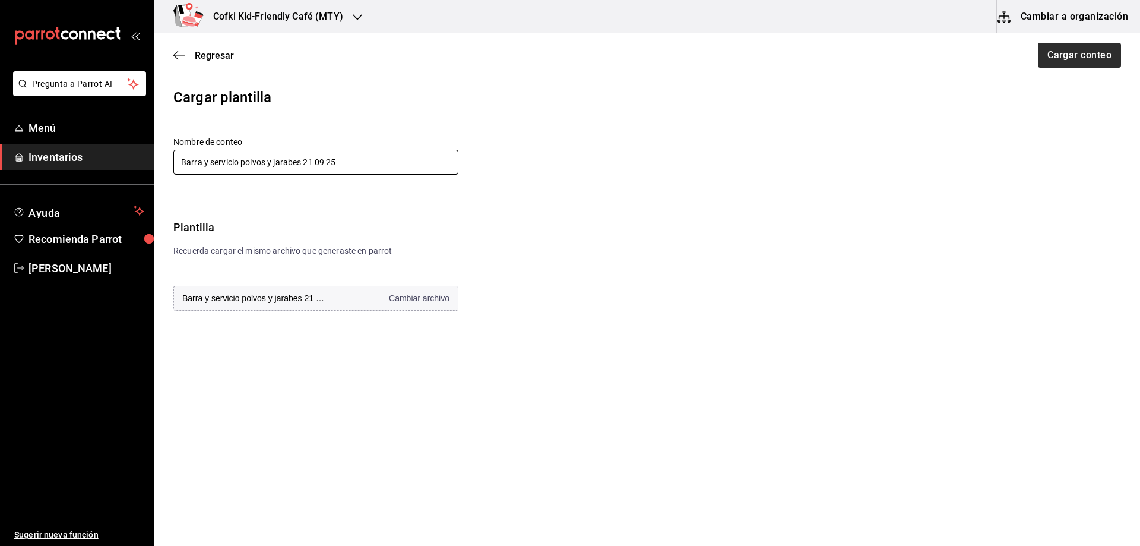
type input "Barra y servicio polvos y jarabes 21 09 25"
click at [1049, 66] on button "Cargar conteo" at bounding box center [1078, 55] width 84 height 25
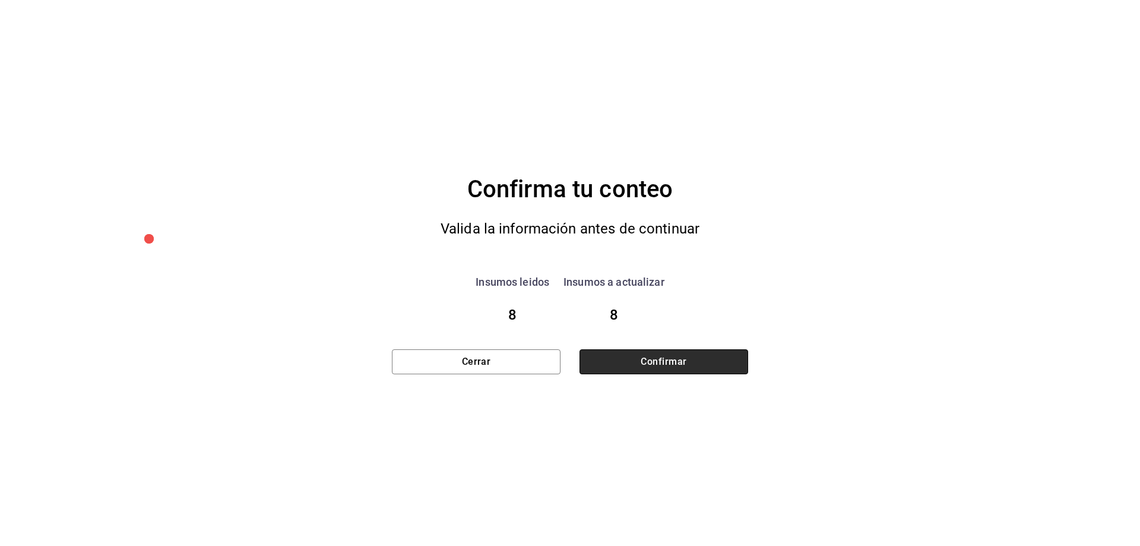
click at [664, 355] on button "Confirmar" at bounding box center [663, 361] width 169 height 25
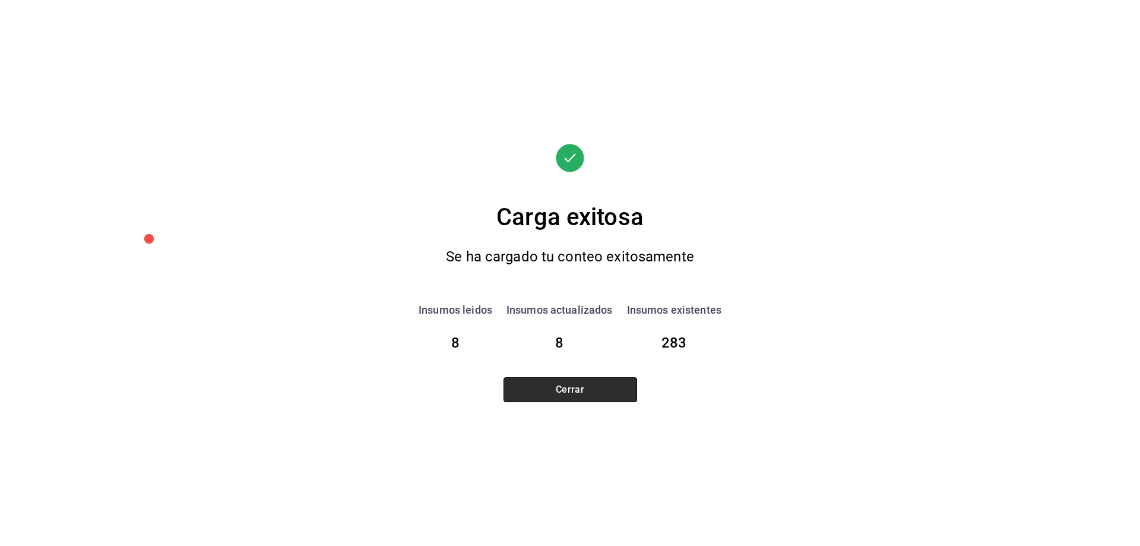
click at [603, 381] on button "Cerrar" at bounding box center [570, 389] width 134 height 25
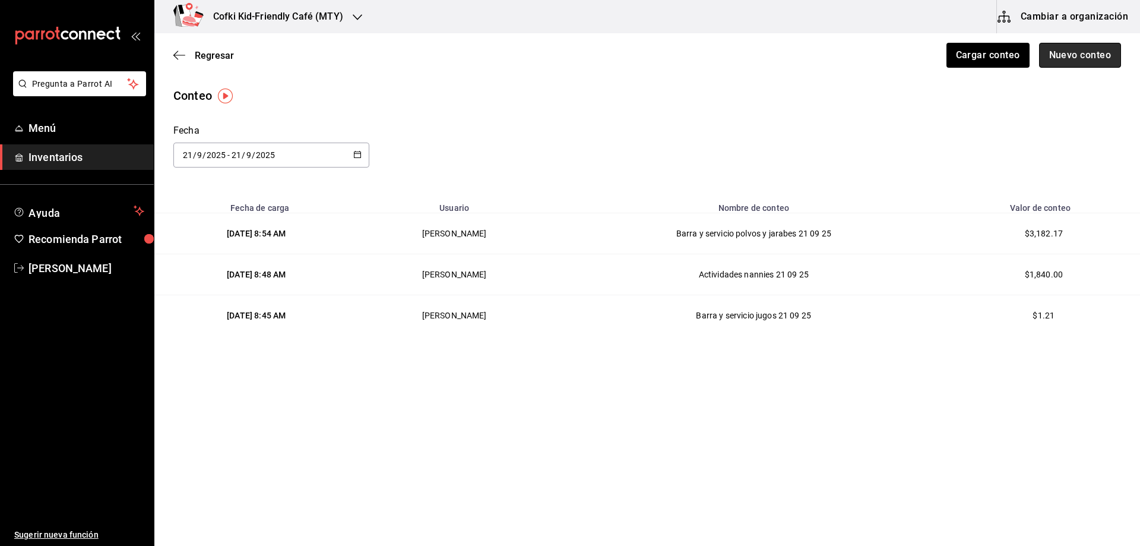
click at [1066, 53] on button "Nuevo conteo" at bounding box center [1080, 55] width 83 height 25
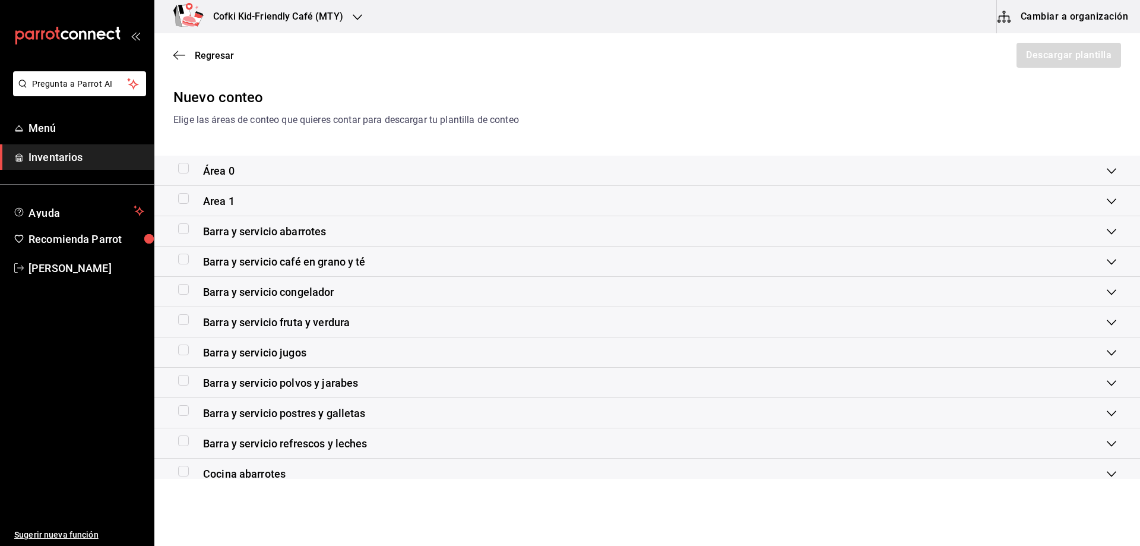
click at [180, 289] on input "checkbox" at bounding box center [183, 289] width 11 height 11
checkbox input "true"
click at [1034, 49] on button "Descargar plantilla" at bounding box center [1068, 55] width 106 height 25
click at [1035, 48] on button "Descargar plantilla" at bounding box center [1068, 55] width 106 height 25
click at [202, 61] on span "Regresar" at bounding box center [214, 55] width 39 height 11
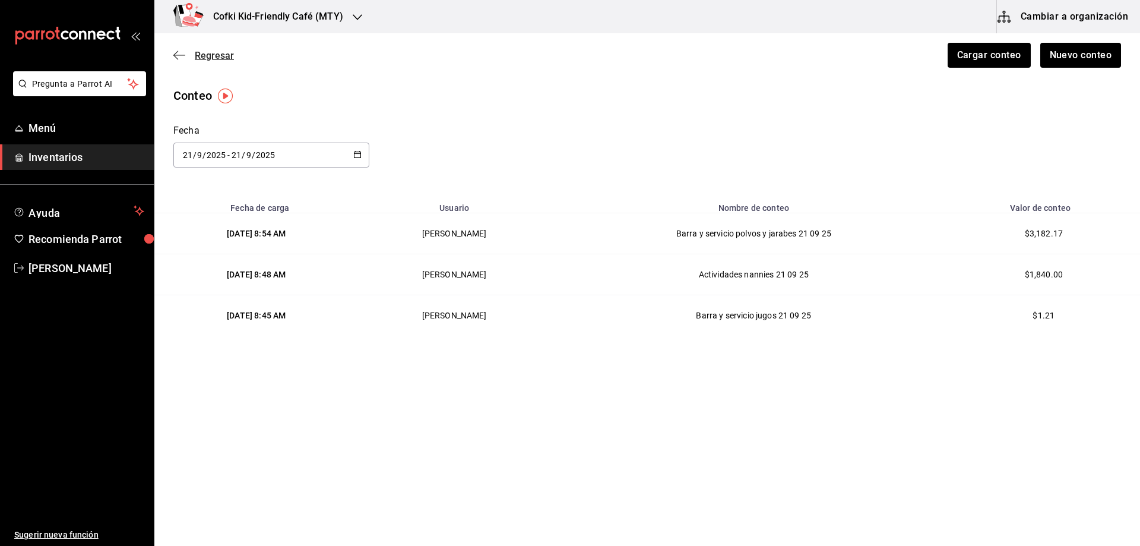
click at [207, 58] on span "Regresar" at bounding box center [214, 55] width 39 height 11
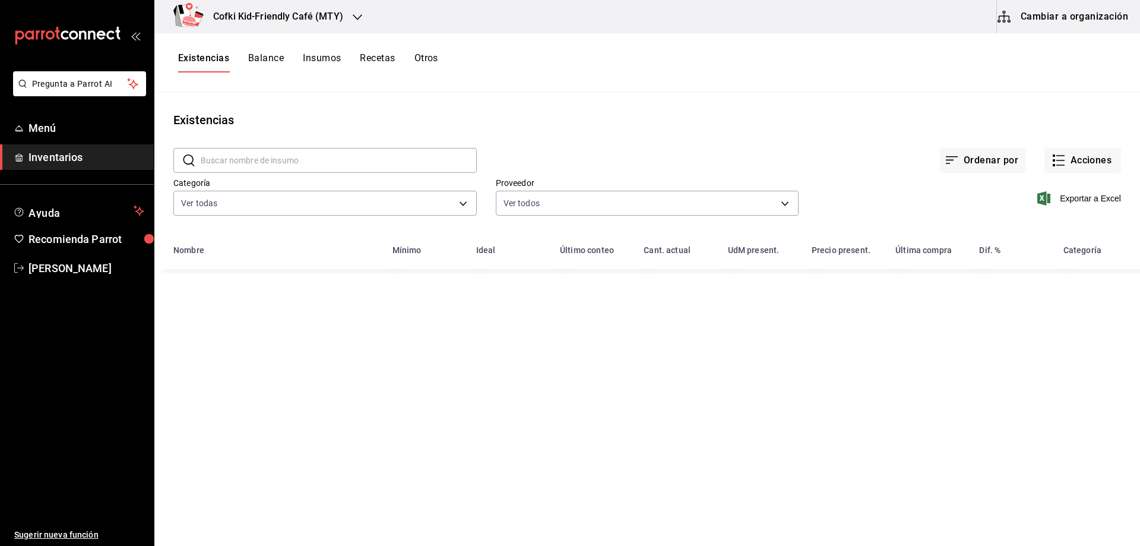
click at [306, 162] on input "text" at bounding box center [339, 160] width 276 height 24
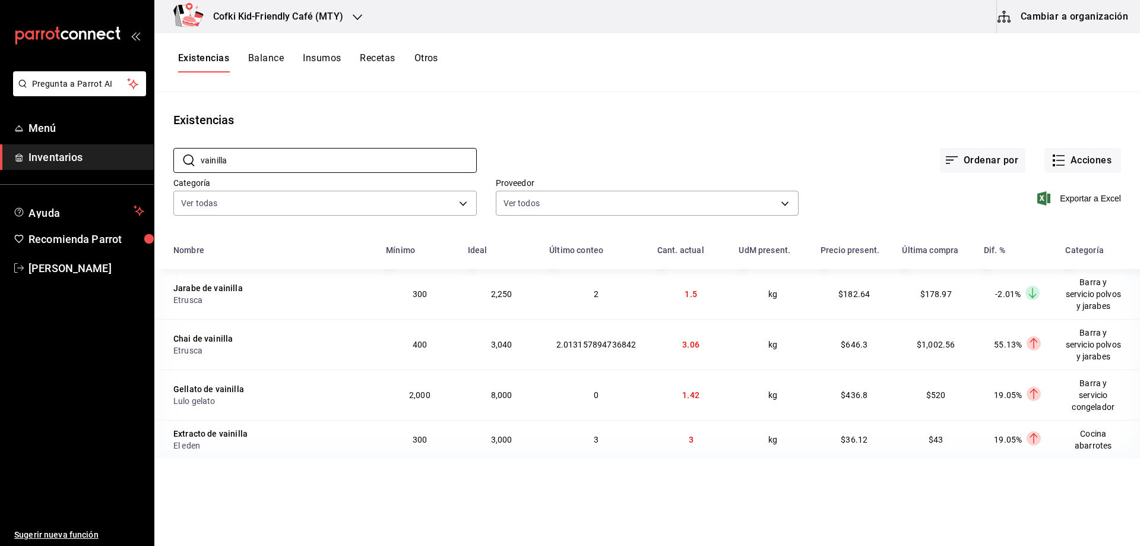
drag, startPoint x: 344, startPoint y: 165, endPoint x: 150, endPoint y: 163, distance: 194.7
click at [150, 163] on div "Pregunta a Parrot AI Menú Inventarios Ayuda Recomienda Parrot [PERSON_NAME] Sug…" at bounding box center [570, 268] width 1140 height 537
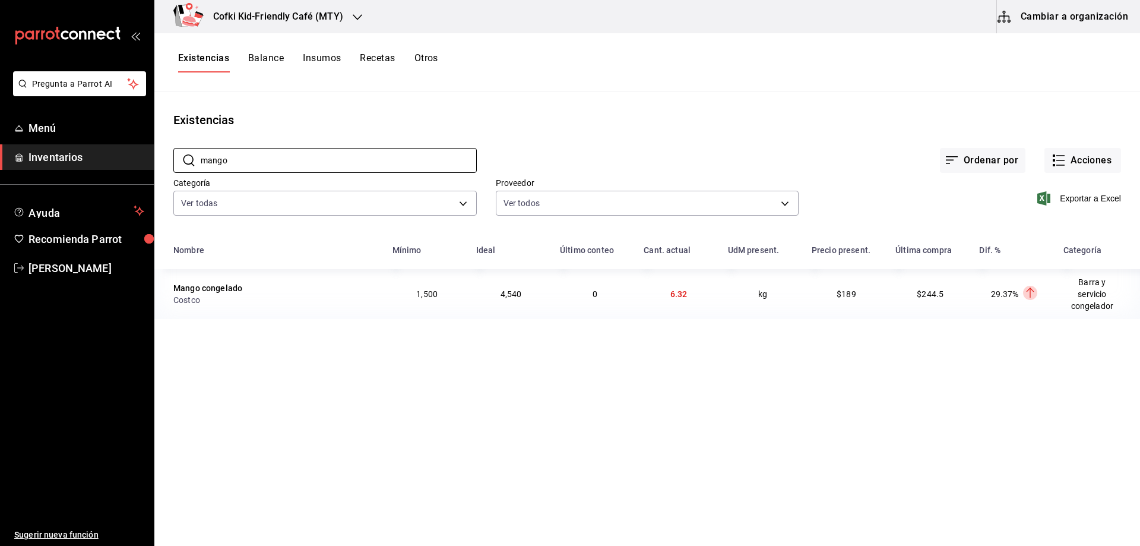
drag, startPoint x: 257, startPoint y: 165, endPoint x: 115, endPoint y: 160, distance: 142.0
click at [115, 160] on div "Pregunta a Parrot AI Menú Inventarios Ayuda Recomienda Parrot [PERSON_NAME] Sug…" at bounding box center [570, 268] width 1140 height 537
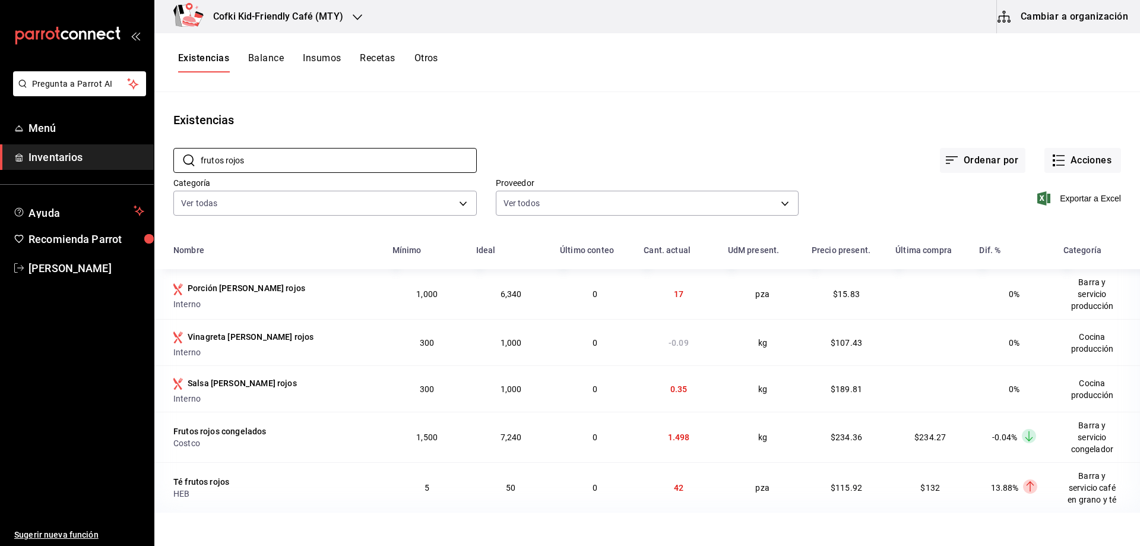
drag, startPoint x: 269, startPoint y: 164, endPoint x: 157, endPoint y: 158, distance: 112.3
click at [157, 158] on div "​ frutos rojos ​ Ordenar por Acciones Categoría Ver todas 4c1c7c43-2959-4713-a3…" at bounding box center [646, 183] width 985 height 109
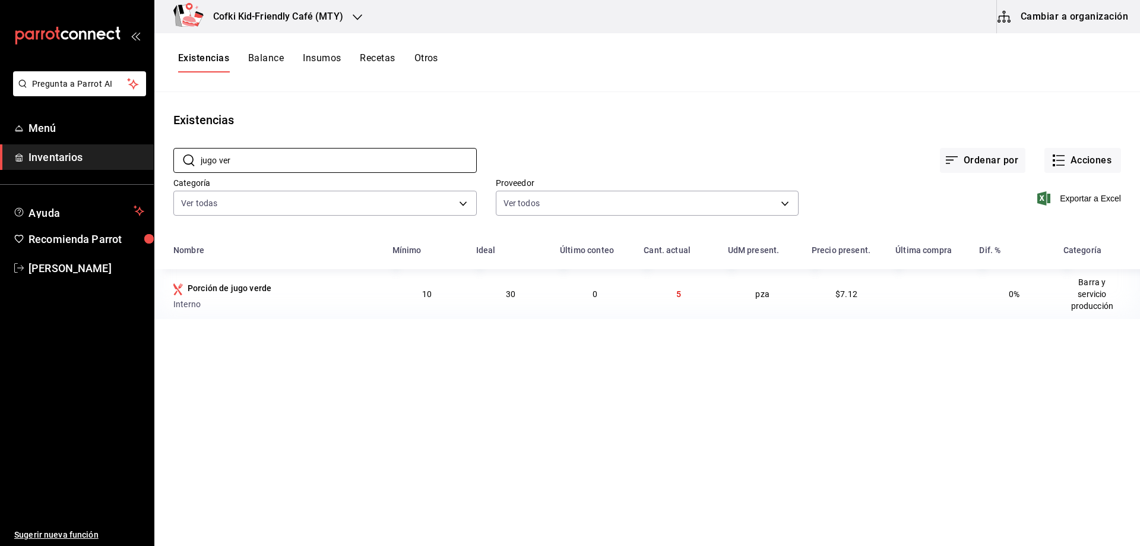
type input "jugo ver"
click at [1082, 157] on button "Acciones" at bounding box center [1082, 160] width 77 height 25
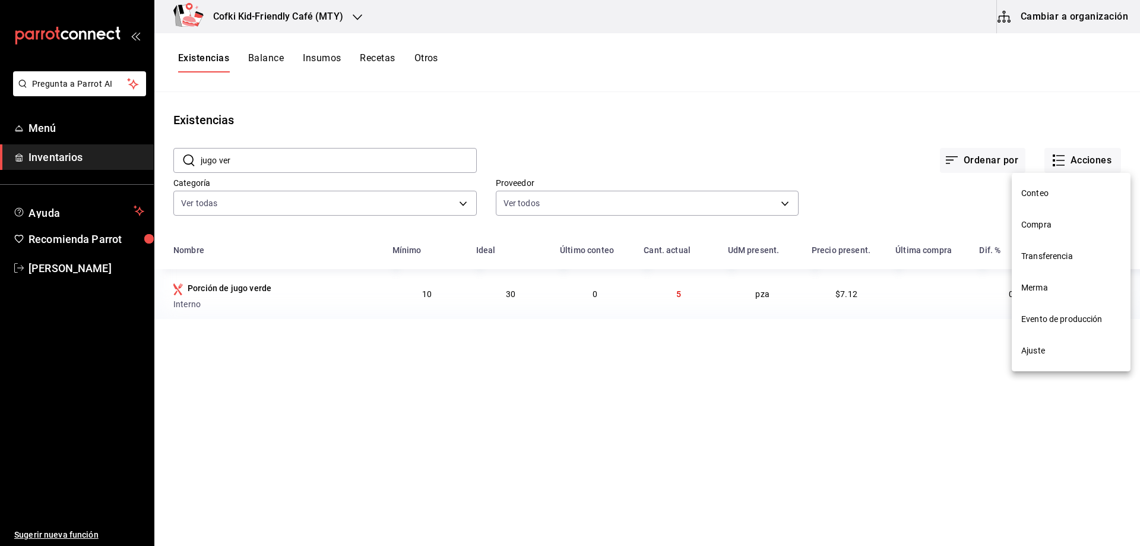
click at [1069, 198] on span "Conteo" at bounding box center [1071, 193] width 100 height 12
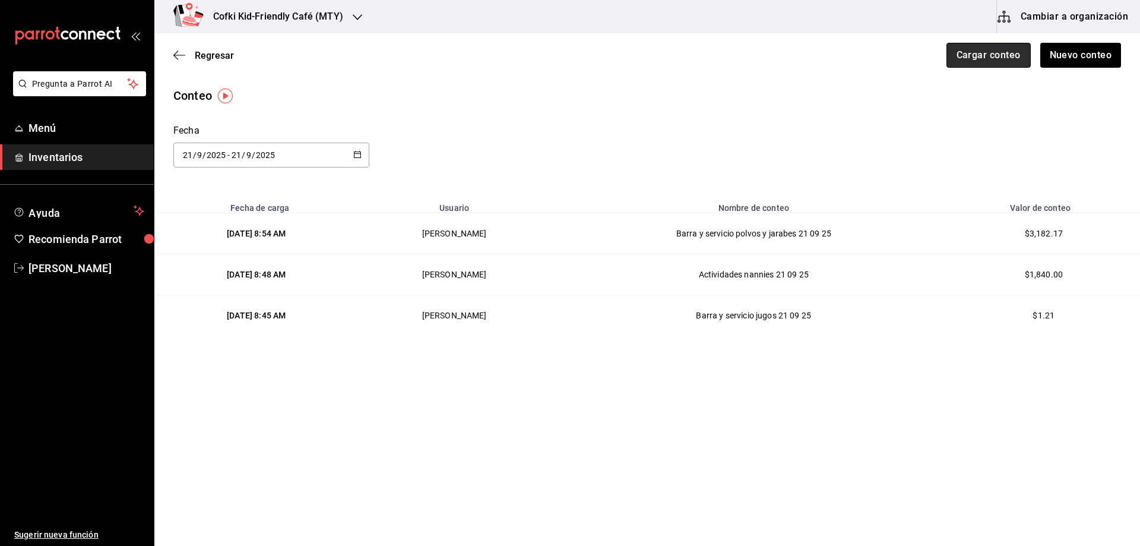
click at [963, 50] on button "Cargar conteo" at bounding box center [988, 55] width 84 height 25
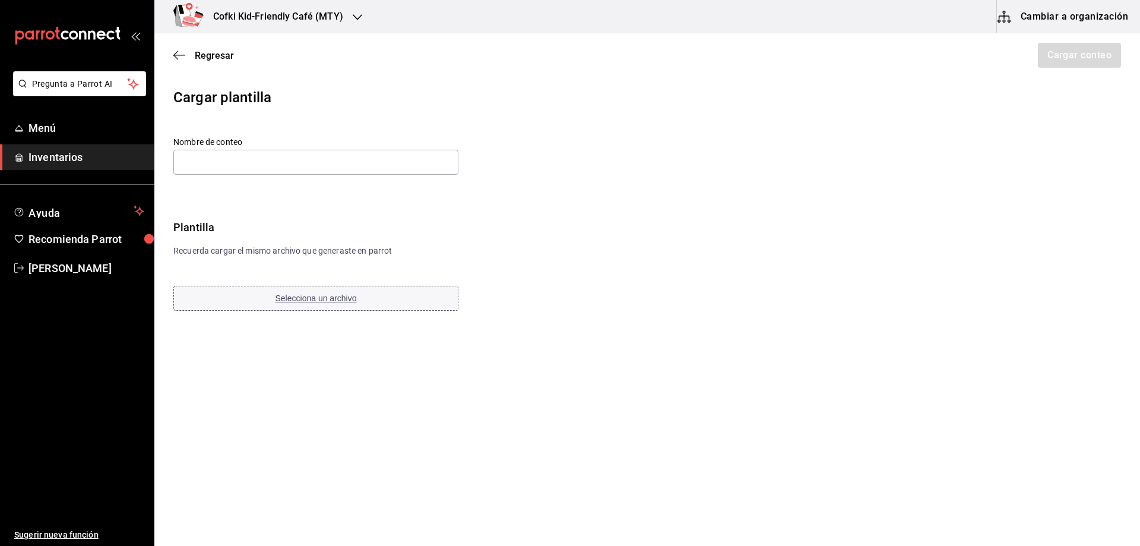
click at [264, 302] on button "Selecciona un archivo" at bounding box center [315, 298] width 285 height 25
click at [261, 300] on button "Selecciona un archivo" at bounding box center [315, 298] width 285 height 25
click at [304, 297] on span "Selecciona un archivo" at bounding box center [315, 297] width 81 height 9
click at [263, 167] on input "text" at bounding box center [315, 162] width 285 height 25
paste input "Barra y servicio congelador [DATE]"
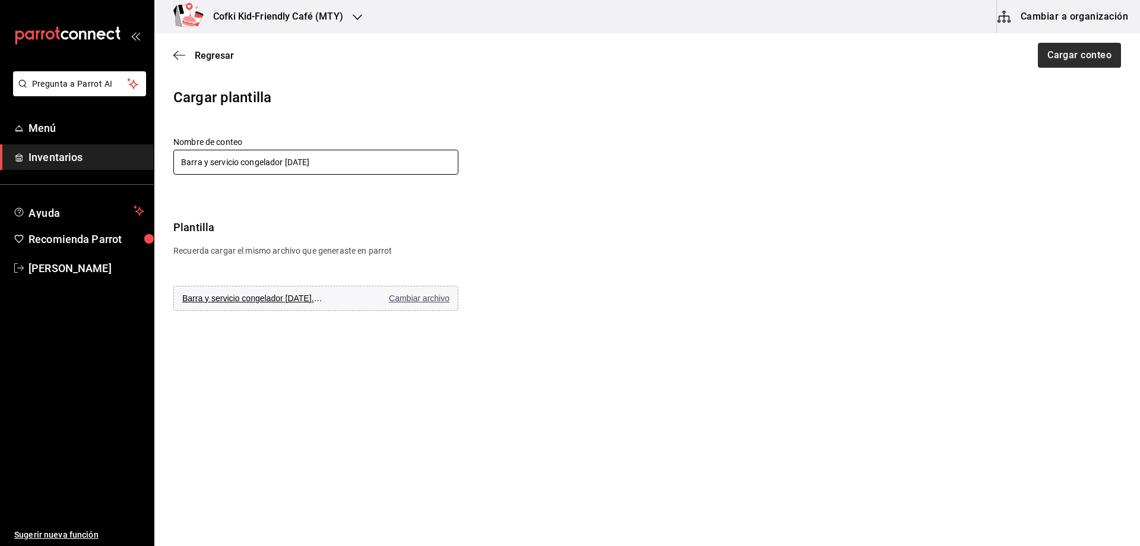
type input "Barra y servicio congelador [DATE]"
click at [1061, 60] on button "Cargar conteo" at bounding box center [1078, 55] width 84 height 25
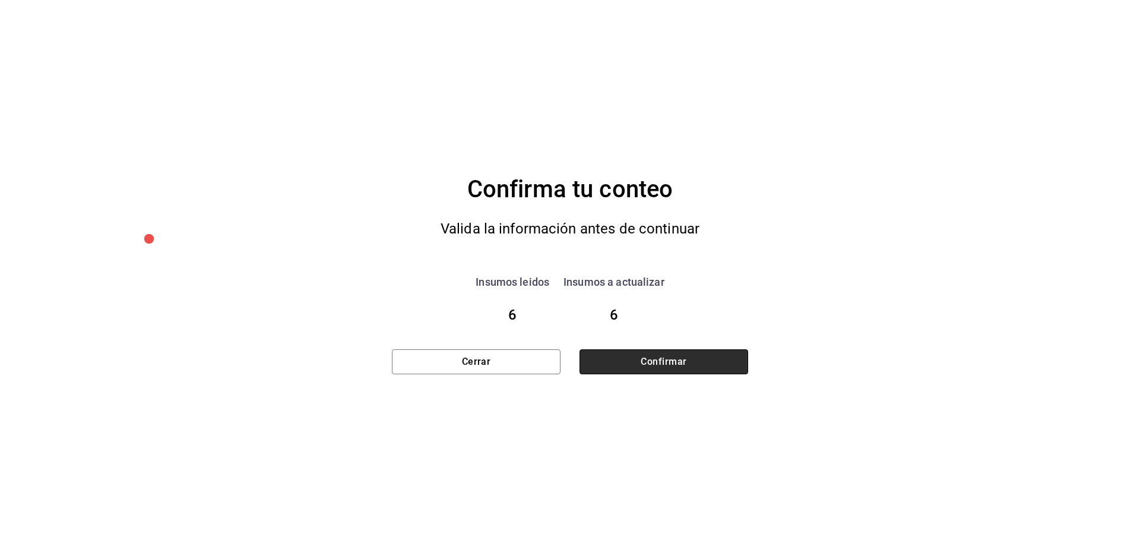
click at [601, 359] on button "Confirmar" at bounding box center [663, 361] width 169 height 25
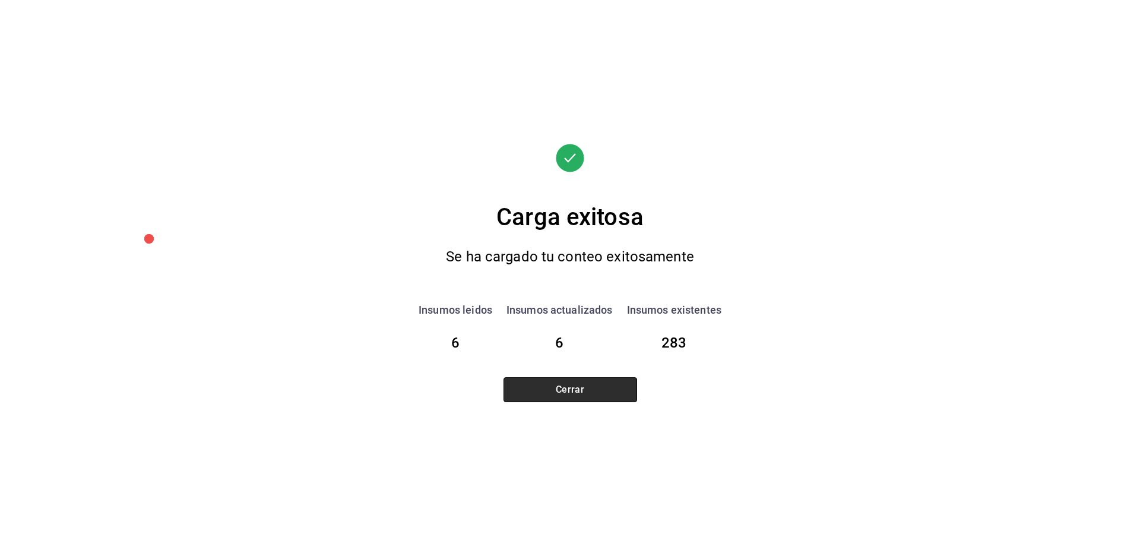
click at [574, 380] on button "Cerrar" at bounding box center [570, 389] width 134 height 25
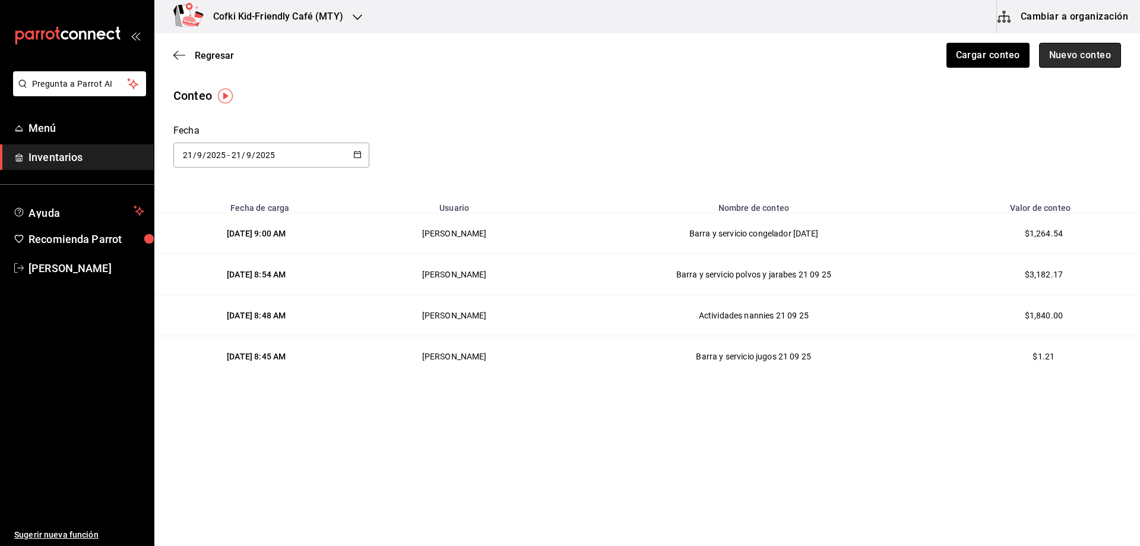
click at [1069, 61] on button "Nuevo conteo" at bounding box center [1080, 55] width 83 height 25
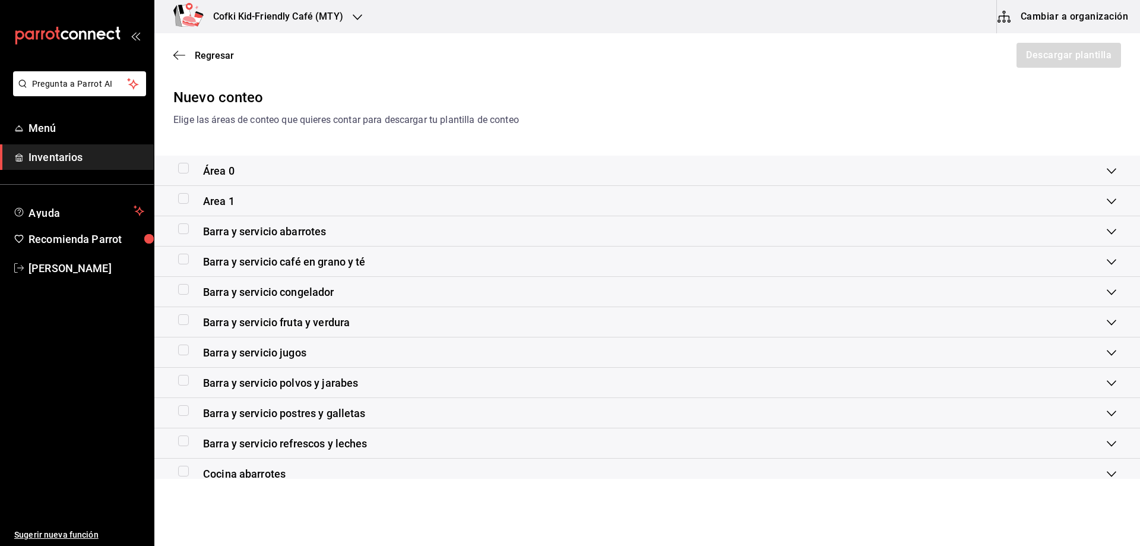
click at [332, 315] on span "Barra y servicio fruta y verdura" at bounding box center [276, 322] width 147 height 16
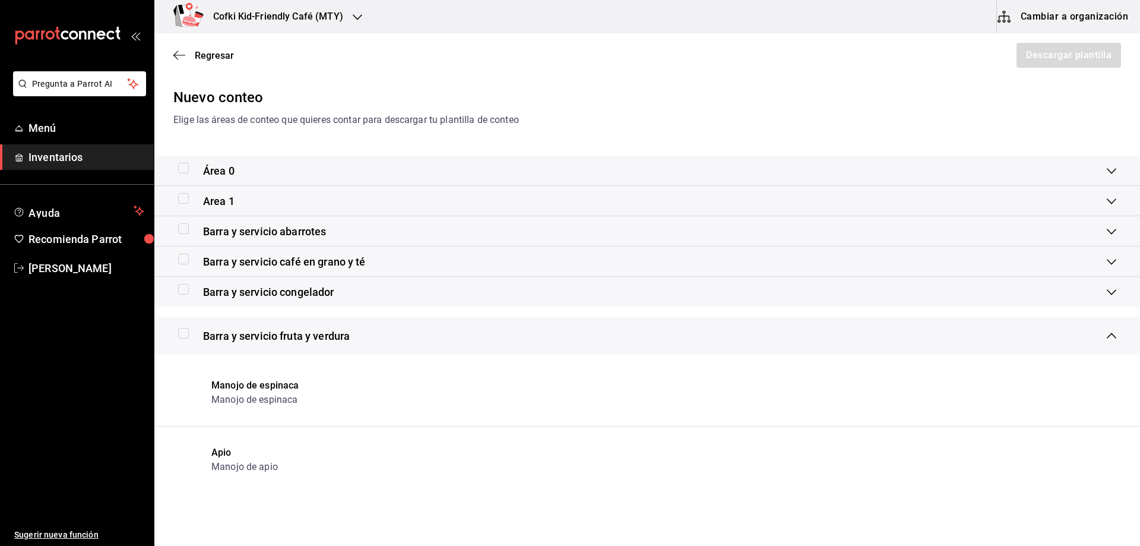
click at [330, 323] on div "Barra y servicio fruta y verdura" at bounding box center [646, 335] width 985 height 38
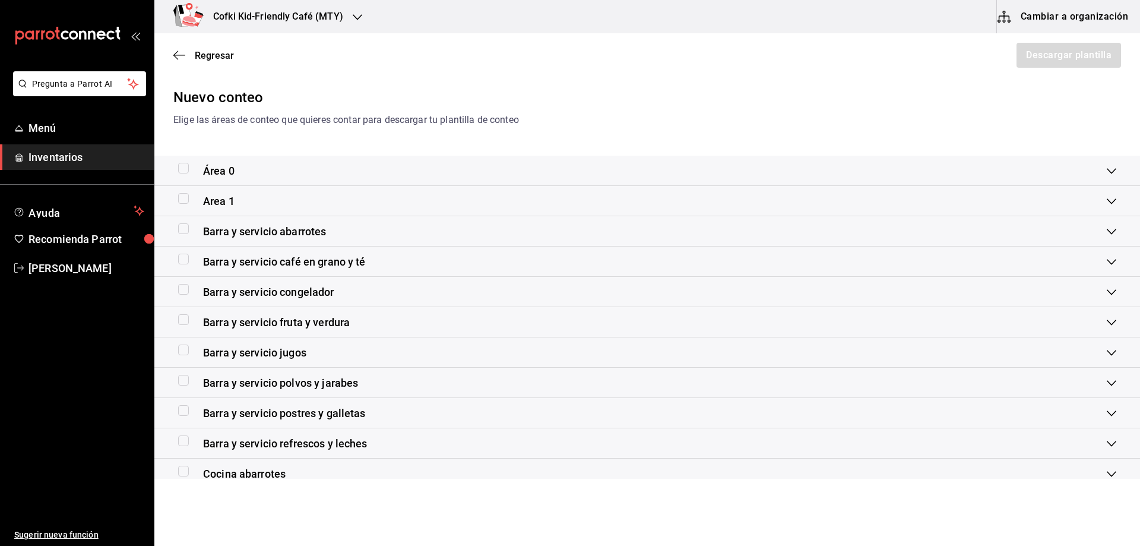
click at [183, 441] on input "checkbox" at bounding box center [183, 440] width 11 height 11
checkbox input "true"
click at [1019, 50] on button "Descargar plantilla" at bounding box center [1068, 55] width 106 height 25
